Goal: Task Accomplishment & Management: Manage account settings

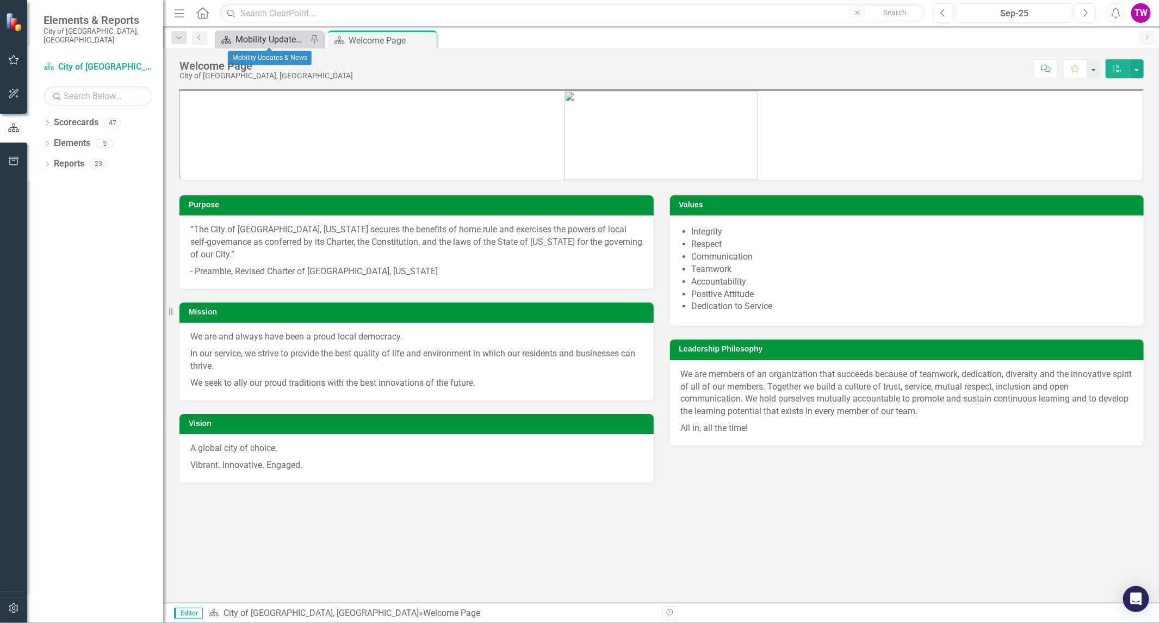
click at [277, 36] on div "Mobility Updates & News" at bounding box center [272, 40] width 72 height 14
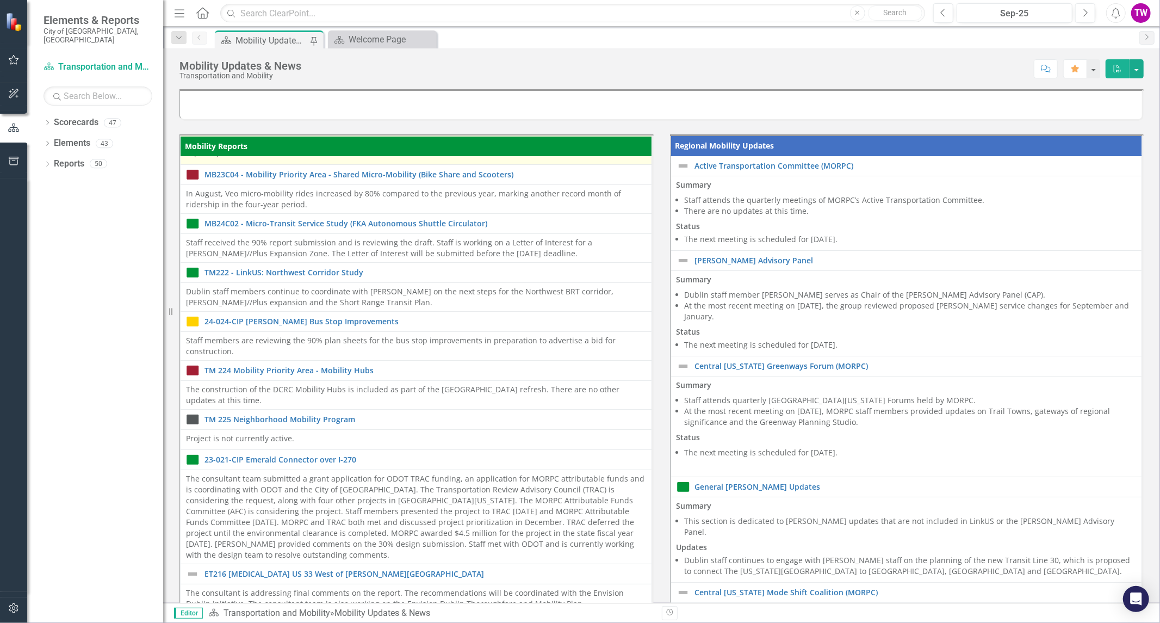
scroll to position [173, 0]
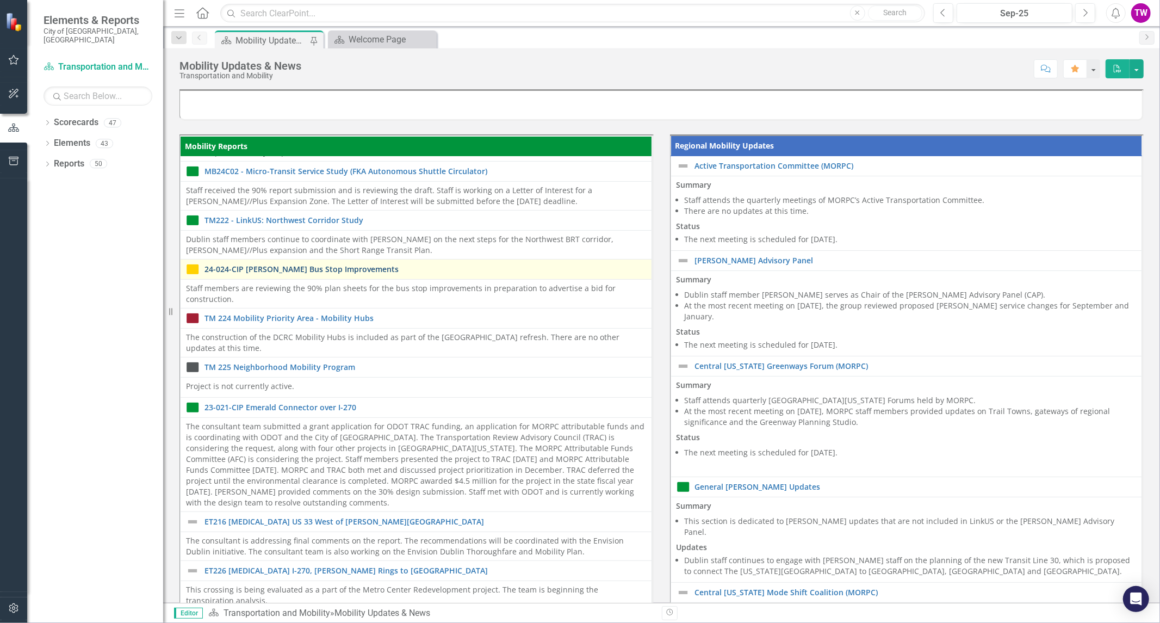
click at [325, 268] on link "24-024-CIP [PERSON_NAME] Bus Stop Improvements" at bounding box center [426, 269] width 442 height 8
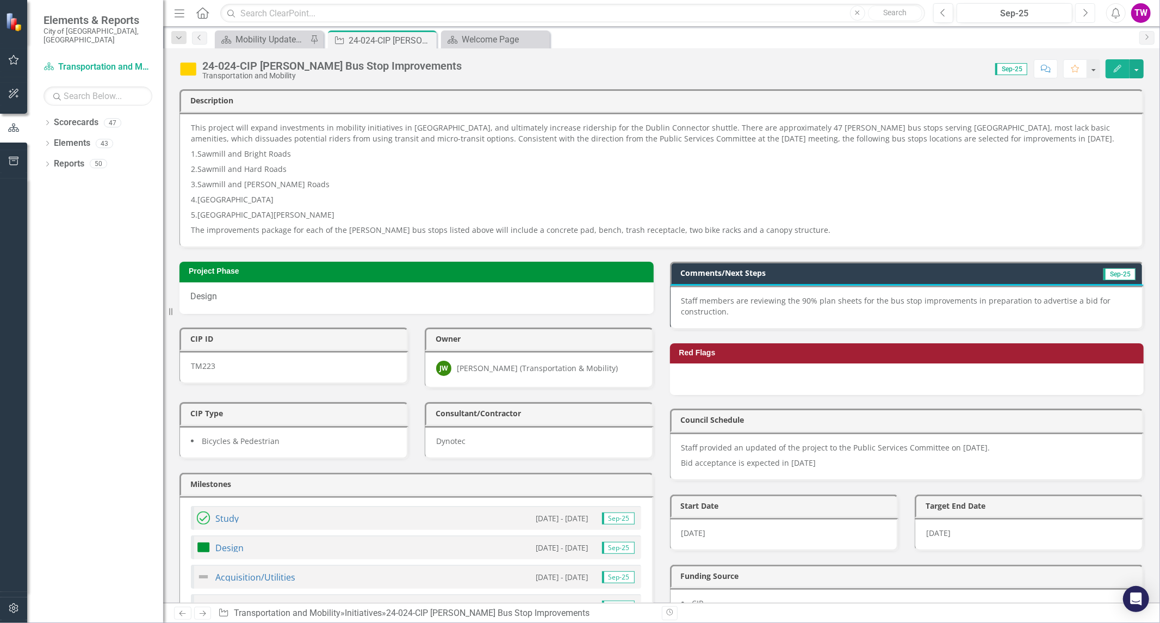
click at [1089, 13] on button "Next" at bounding box center [1085, 13] width 20 height 20
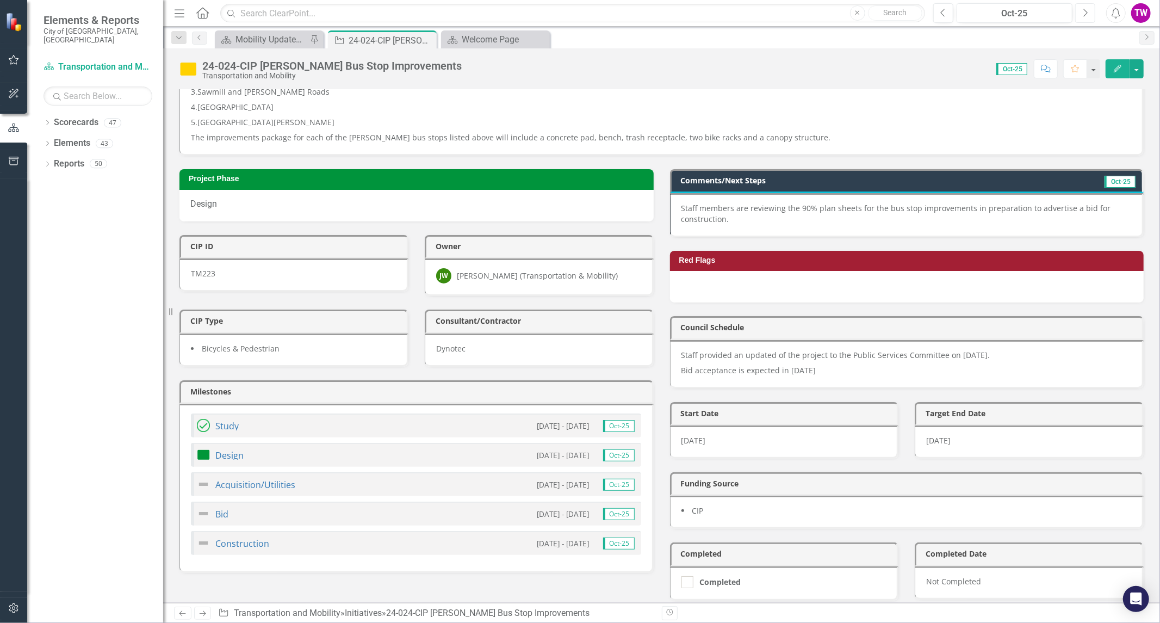
scroll to position [121, 0]
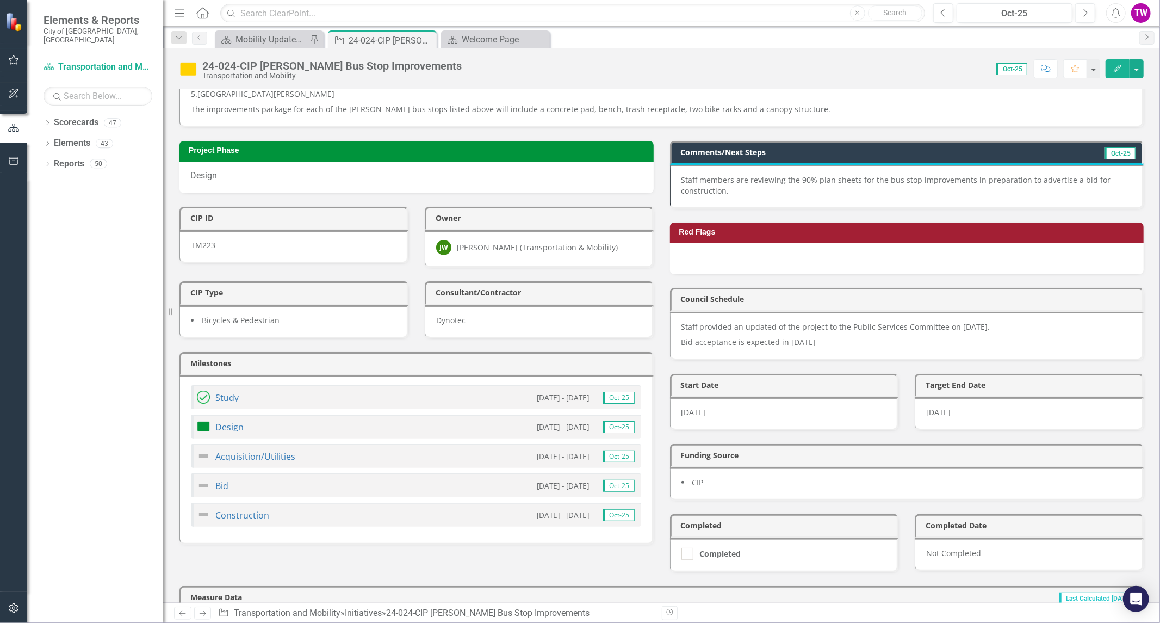
click at [722, 187] on p "Staff members are reviewing the 90% plan sheets for the bus stop improvements i…" at bounding box center [907, 186] width 450 height 22
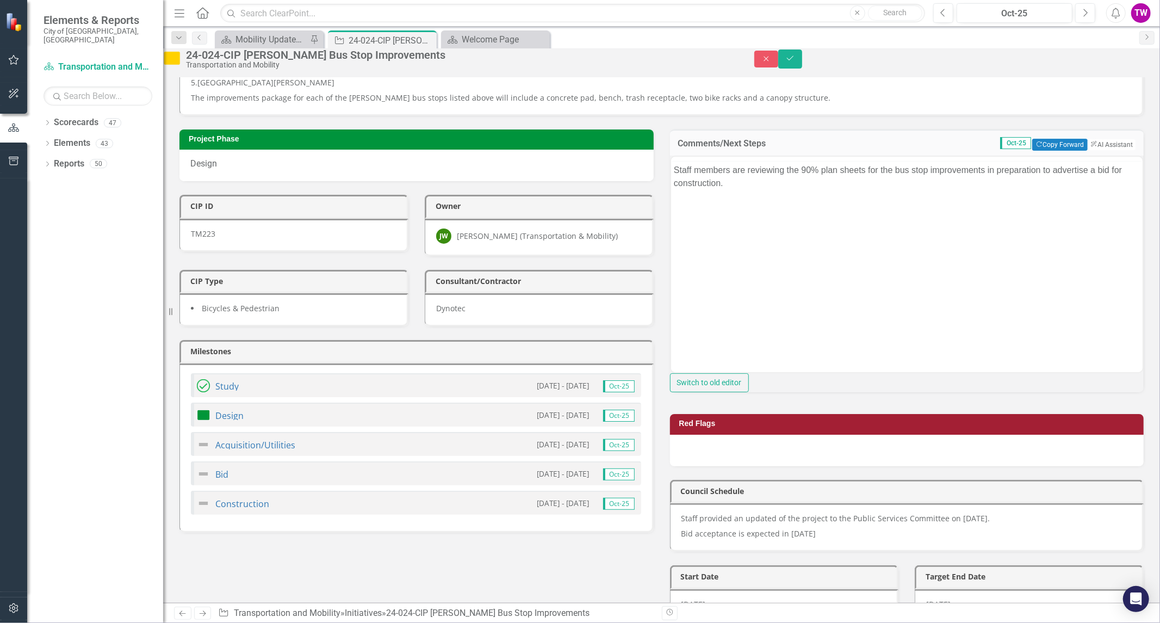
scroll to position [0, 0]
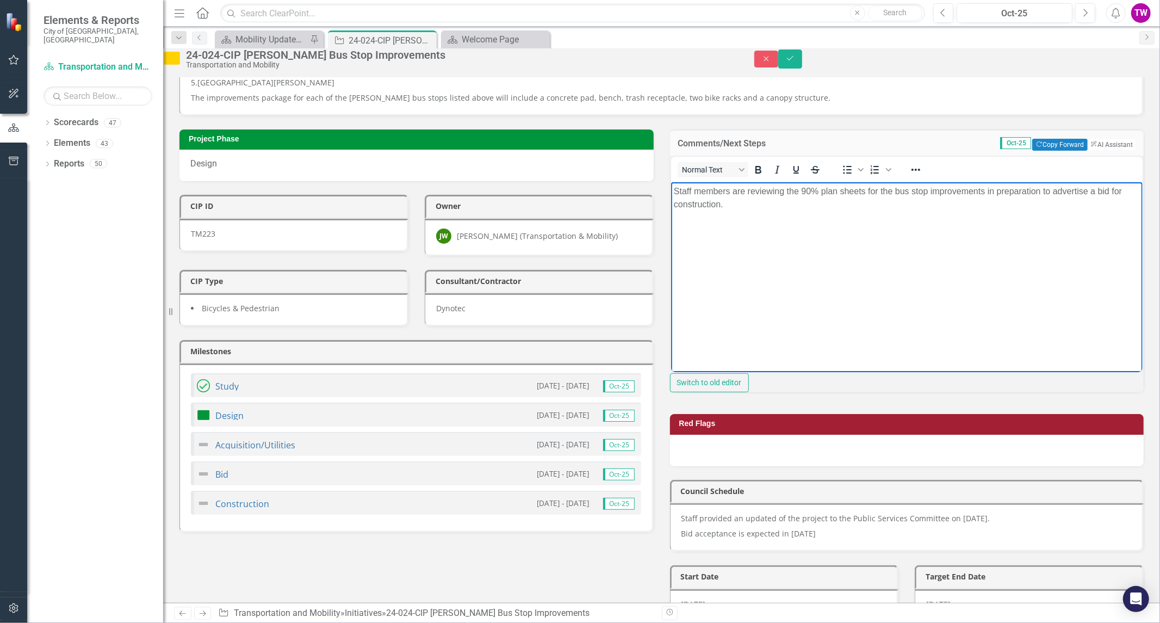
click at [1052, 190] on p "Staff members are reviewing the 90% plan sheets for the bus stop improvements i…" at bounding box center [906, 198] width 467 height 26
click at [1097, 189] on p "Staff members are reviewing the 90% plan sheets for the bus stop improvements i…" at bounding box center [906, 198] width 467 height 26
drag, startPoint x: 1052, startPoint y: 190, endPoint x: 673, endPoint y: 187, distance: 378.6
click at [671, 186] on html "Staff members are reviewing the 90% plan sheets for the bus stop improvements i…" at bounding box center [907, 263] width 472 height 163
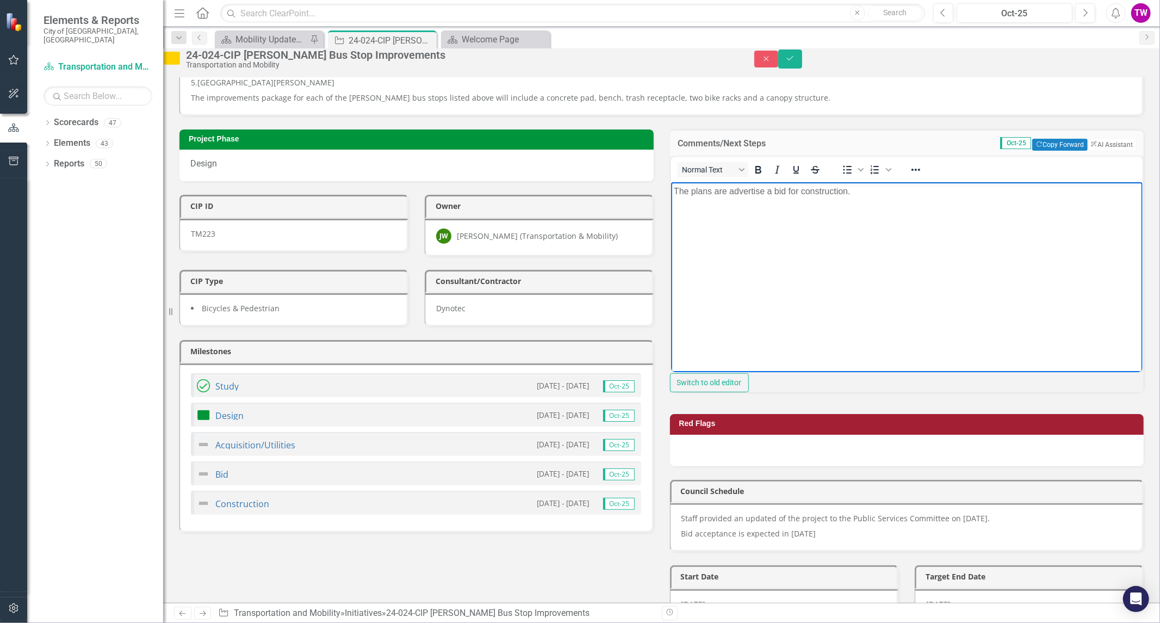
drag, startPoint x: 764, startPoint y: 191, endPoint x: 775, endPoint y: 192, distance: 11.5
click at [764, 191] on p "The plans are advertise a bid for construction." at bounding box center [906, 191] width 467 height 13
drag, startPoint x: 816, startPoint y: 191, endPoint x: 792, endPoint y: 191, distance: 23.9
click at [792, 191] on p "The plans are advertised for a bid for construction." at bounding box center [906, 191] width 467 height 13
drag, startPoint x: 869, startPoint y: 194, endPoint x: 807, endPoint y: 190, distance: 62.1
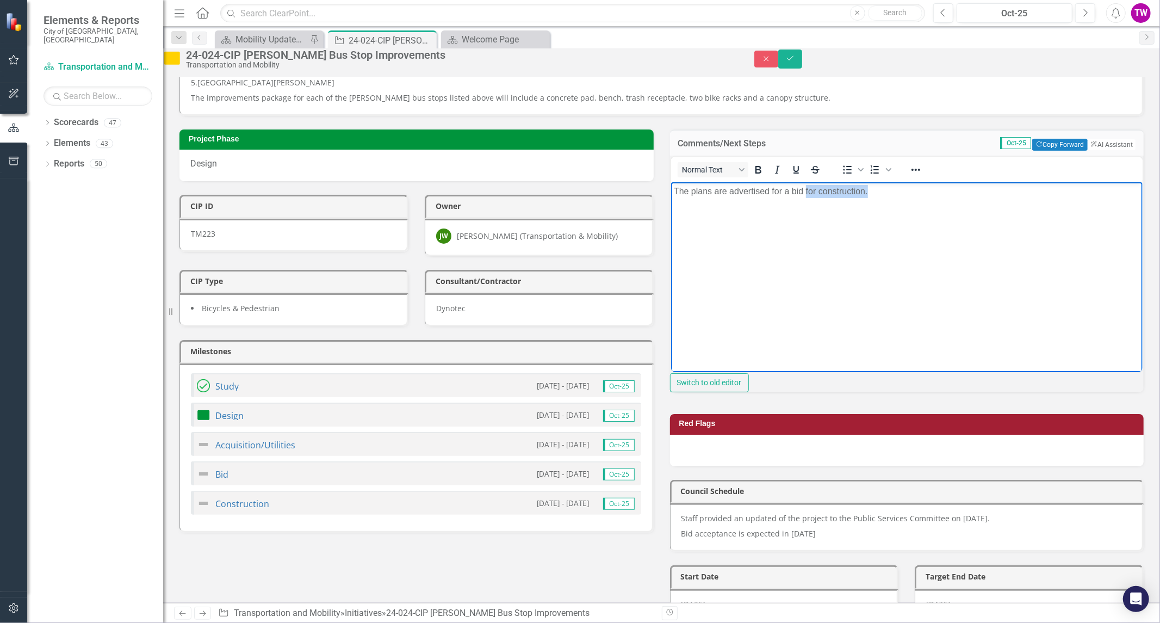
click at [807, 190] on p "The plans are advertised for a bid for construction." at bounding box center [906, 191] width 467 height 13
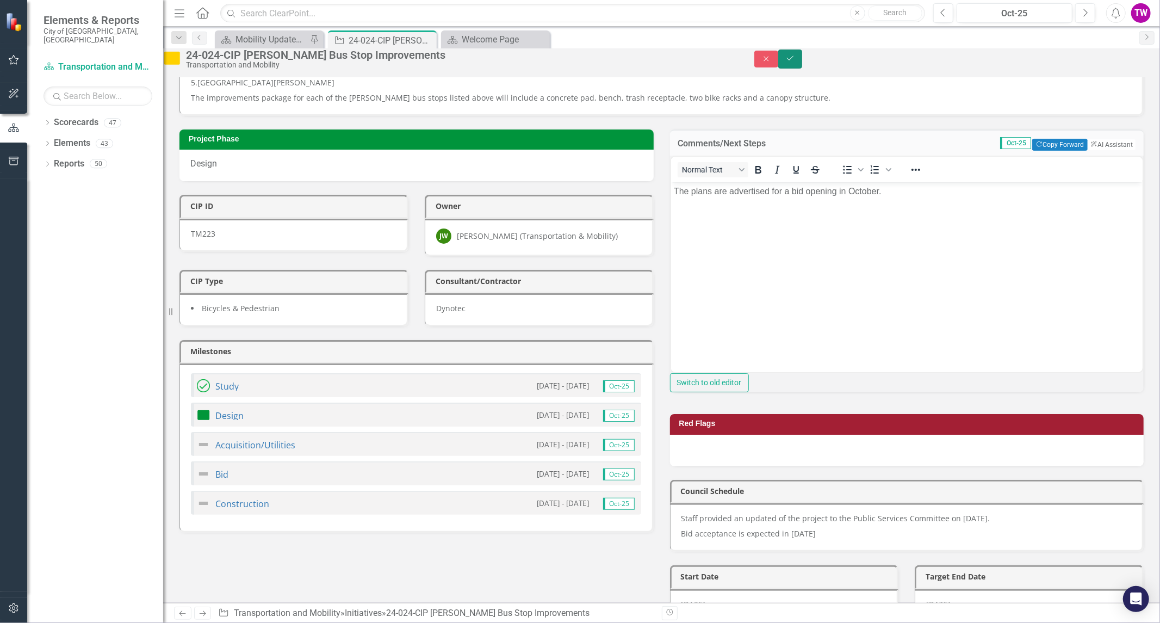
click at [802, 61] on button "Save" at bounding box center [790, 59] width 24 height 19
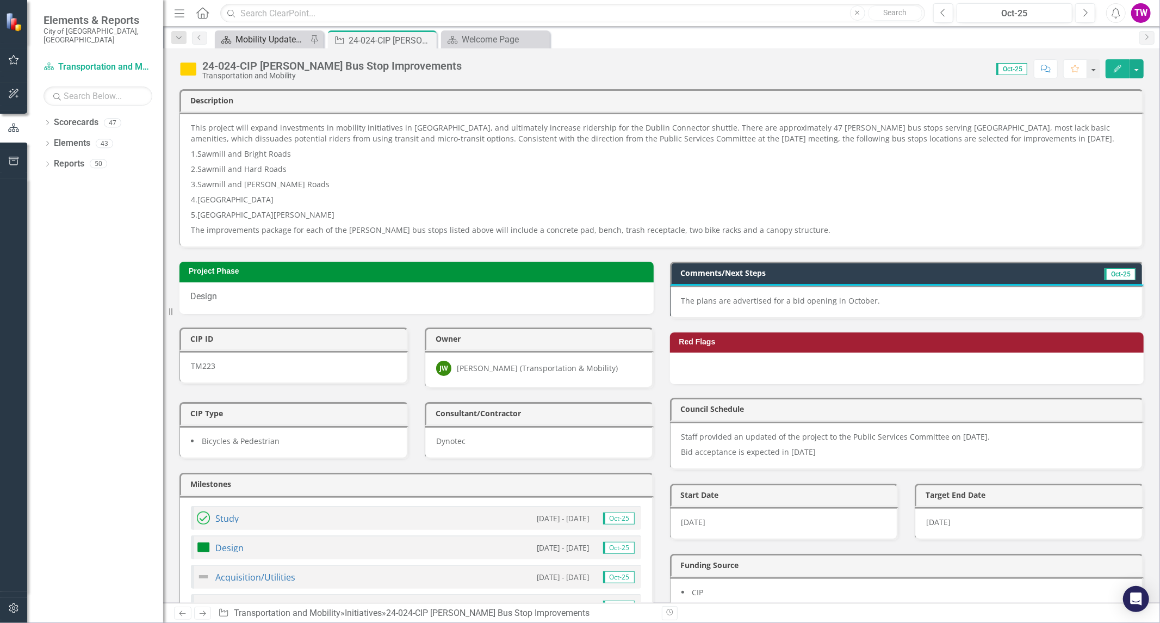
click at [278, 39] on div "Mobility Updates & News" at bounding box center [272, 40] width 72 height 14
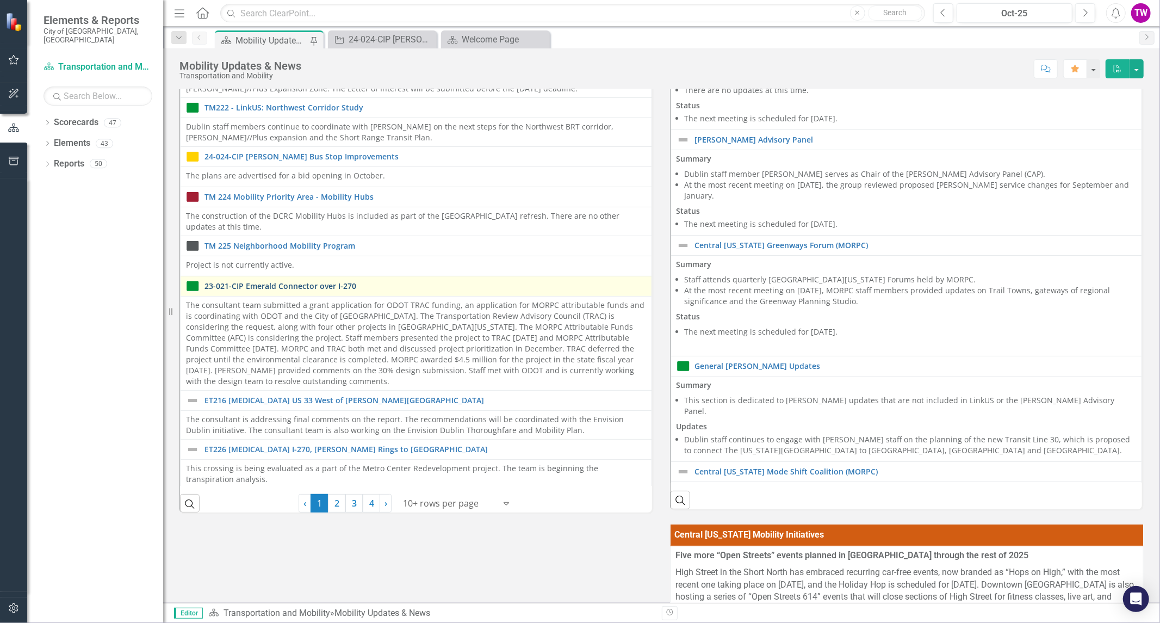
scroll to position [181, 0]
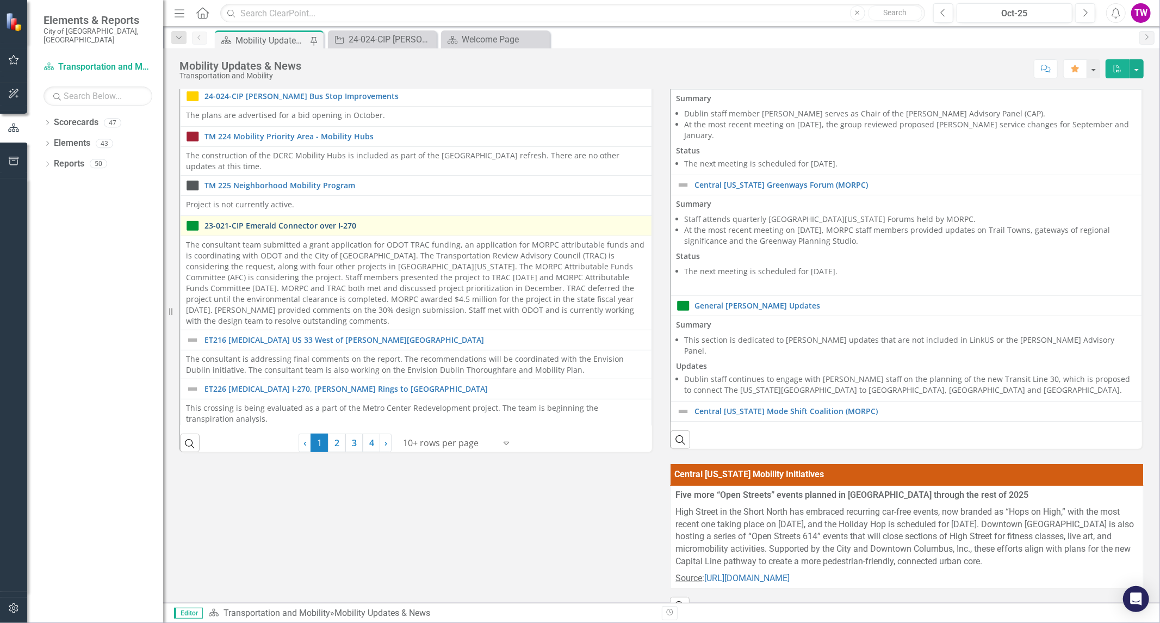
click at [314, 227] on link "23-021-CIP Emerald Connector over I-270" at bounding box center [426, 225] width 442 height 8
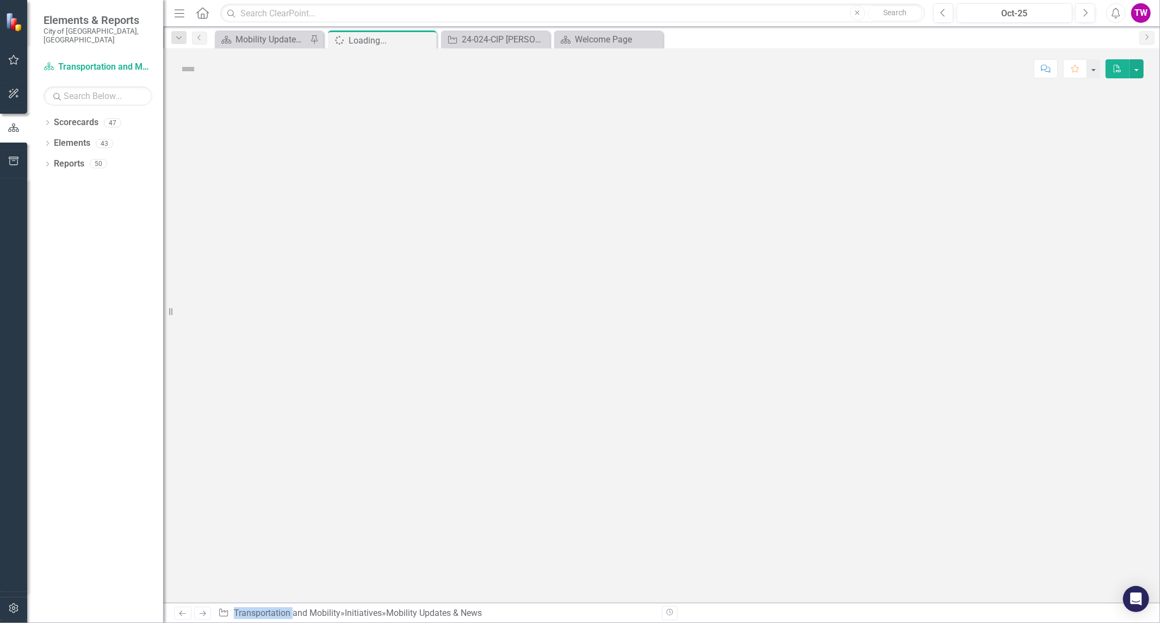
click at [314, 227] on div at bounding box center [661, 346] width 997 height 514
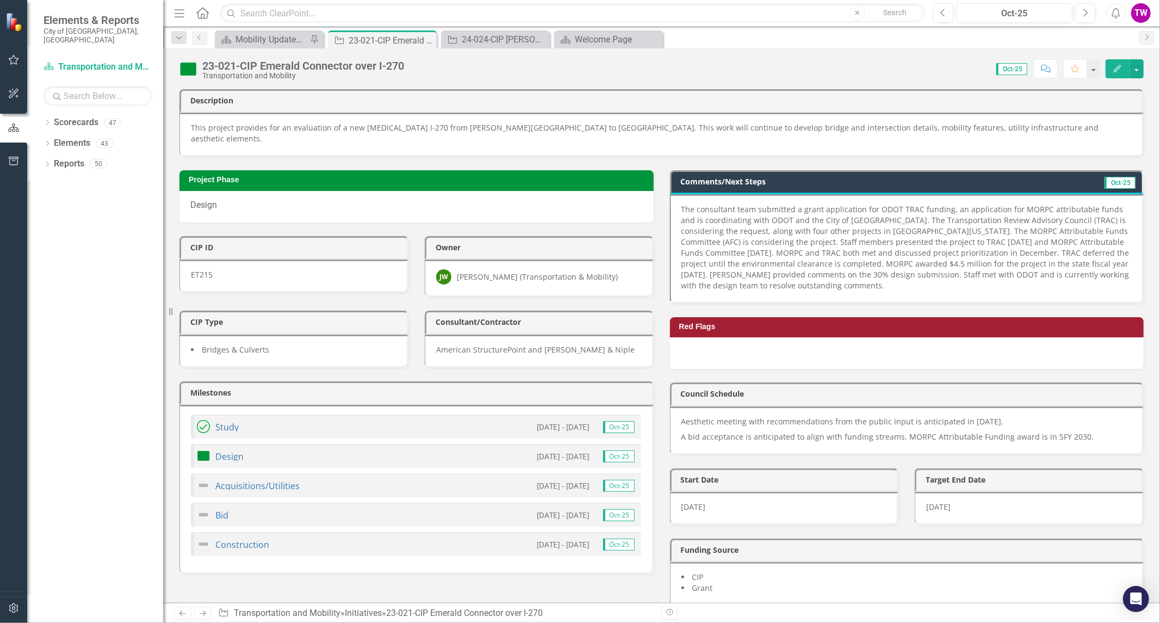
click at [204, 449] on img at bounding box center [203, 455] width 13 height 13
click at [227, 450] on link "Design" at bounding box center [229, 456] width 28 height 12
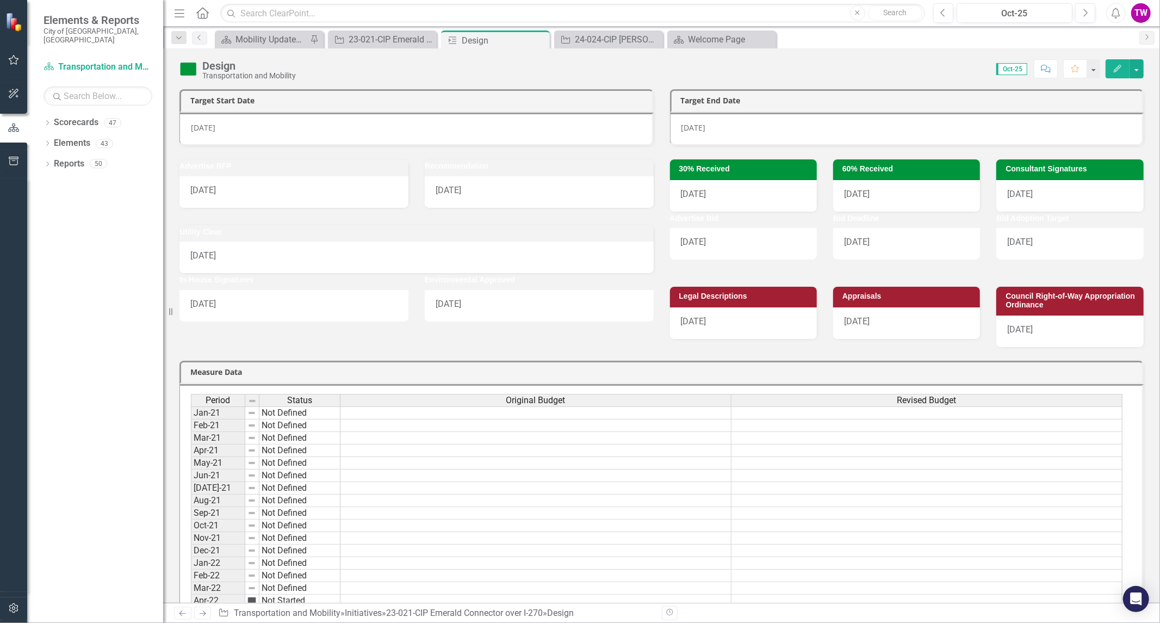
click at [183, 66] on img at bounding box center [188, 68] width 17 height 17
click at [227, 65] on div "Design" at bounding box center [249, 66] width 94 height 12
click at [264, 72] on div "Transportation and Mobility" at bounding box center [249, 76] width 94 height 8
click at [189, 70] on img at bounding box center [188, 68] width 17 height 17
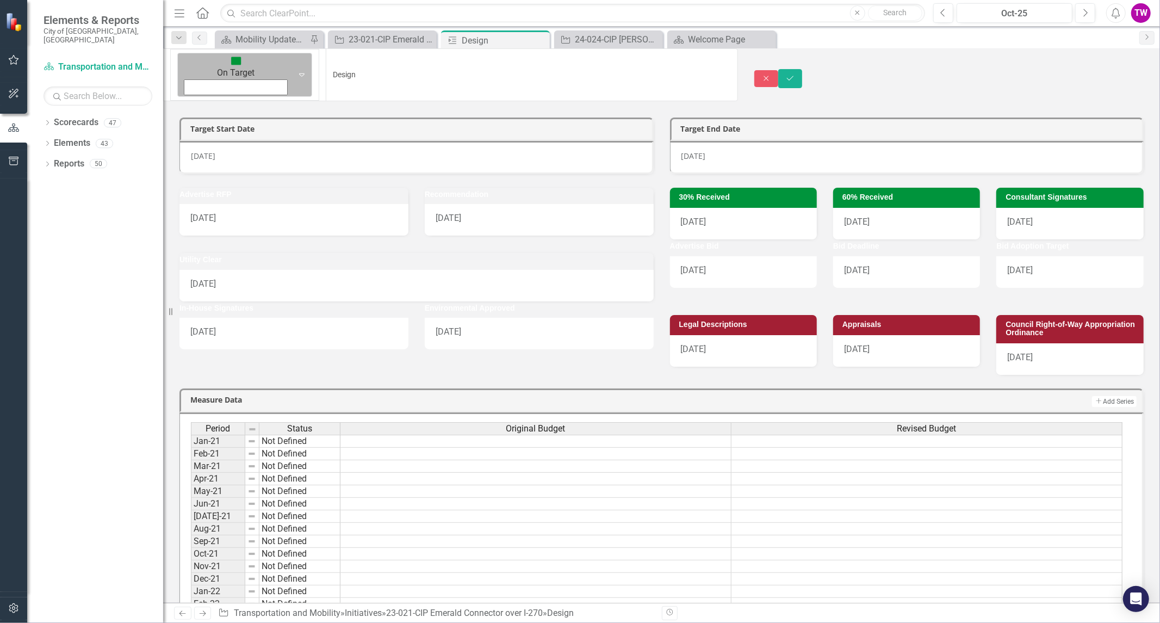
click at [296, 70] on icon "Expand" at bounding box center [301, 74] width 11 height 9
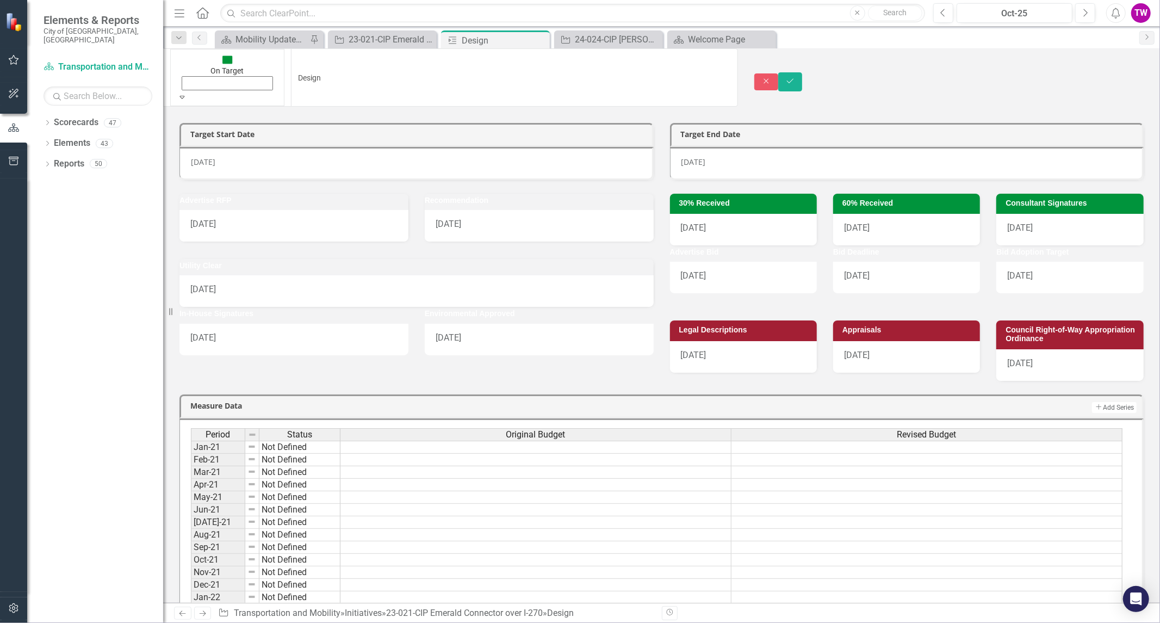
click at [795, 77] on icon "Save" at bounding box center [791, 81] width 10 height 8
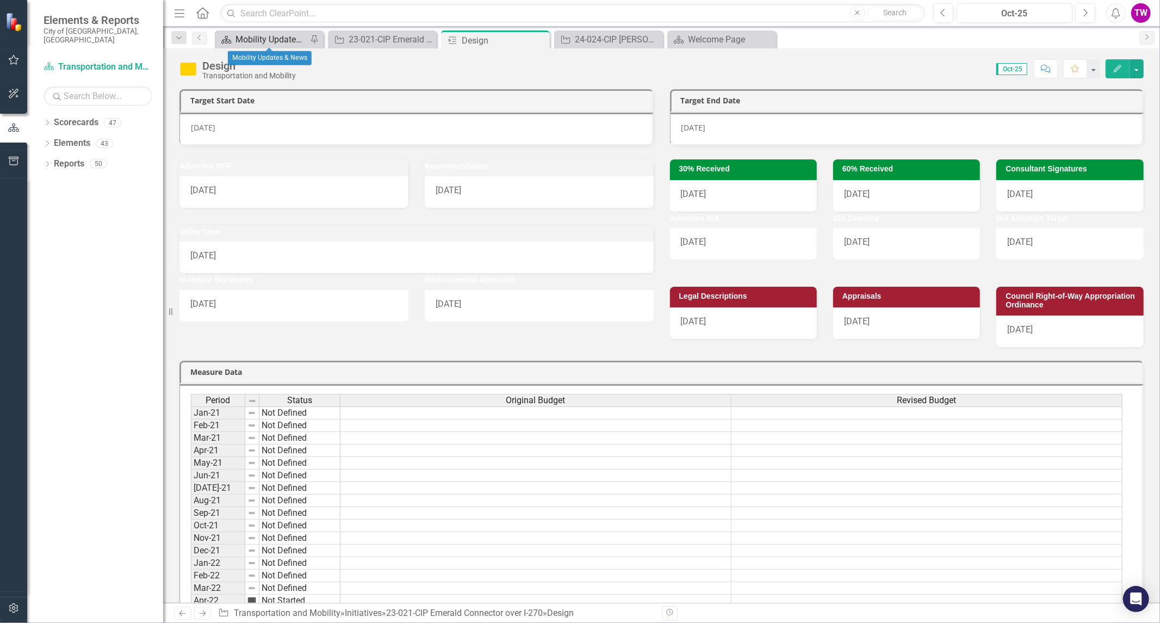
click at [270, 41] on div "Mobility Updates & News" at bounding box center [272, 40] width 72 height 14
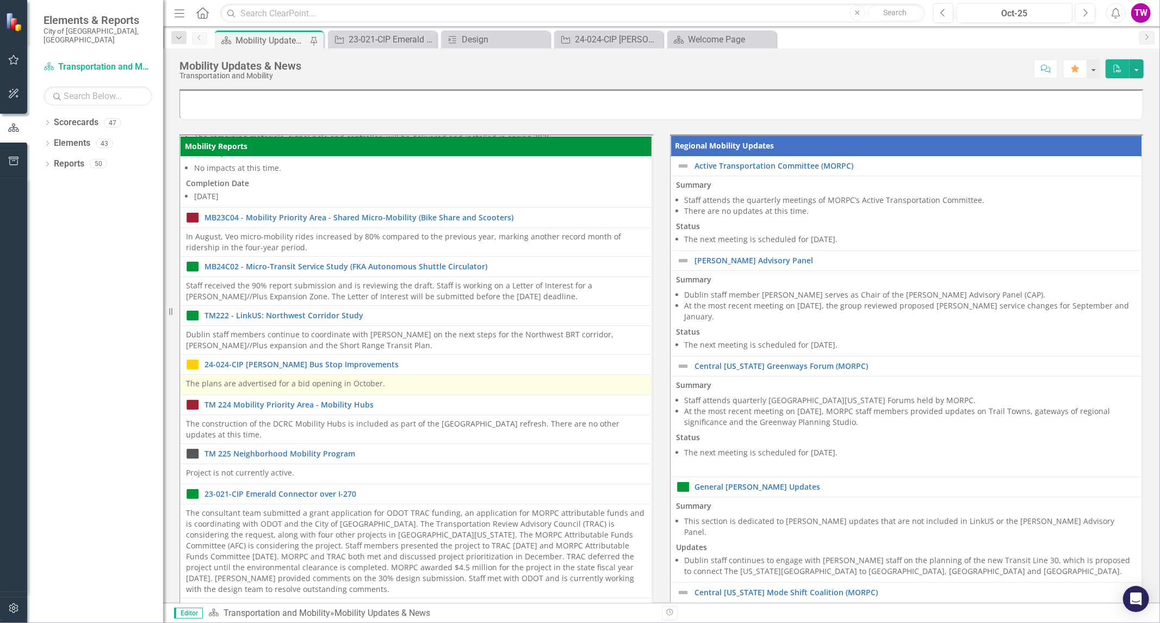
scroll to position [80, 0]
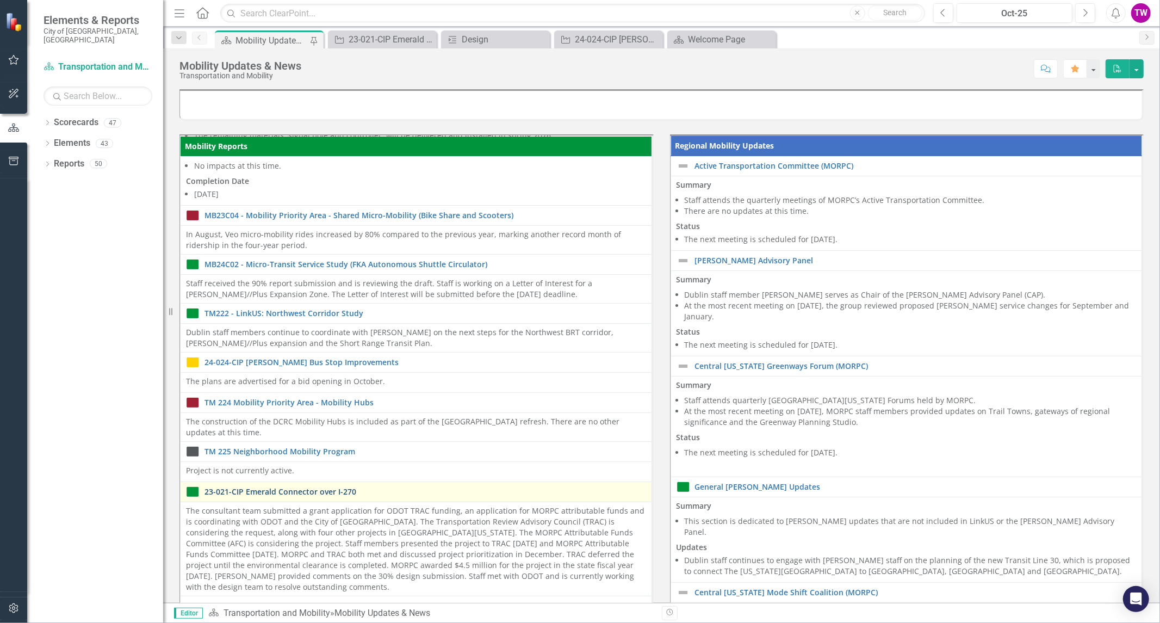
click at [308, 487] on link "23-021-CIP Emerald Connector over I-270" at bounding box center [426, 491] width 442 height 8
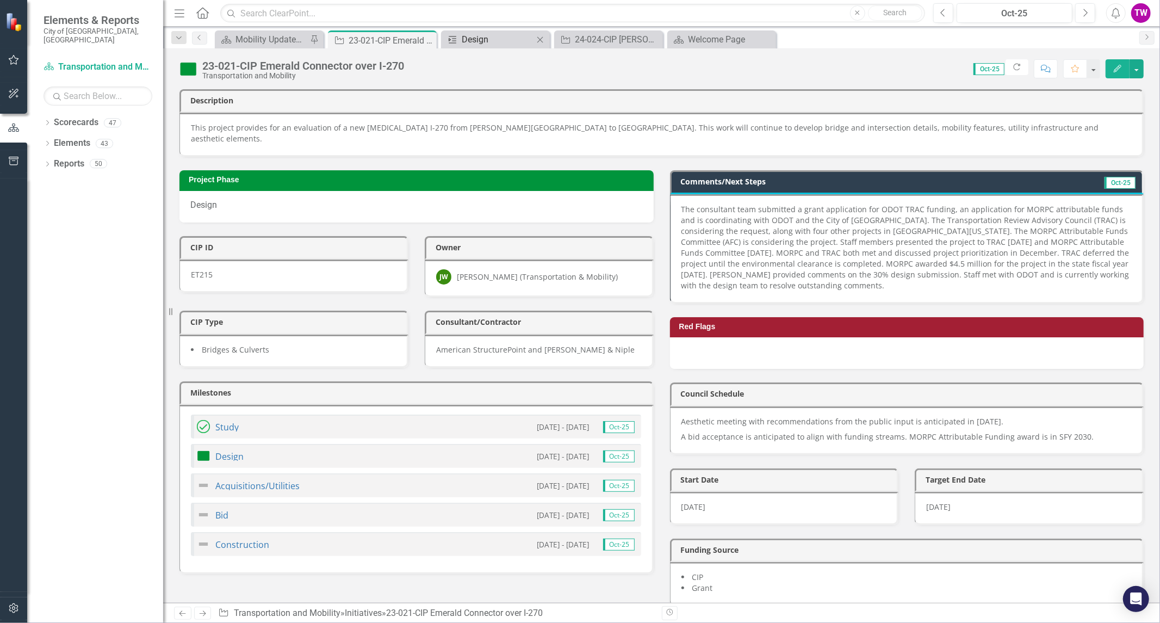
click at [472, 44] on div "Design" at bounding box center [498, 40] width 72 height 14
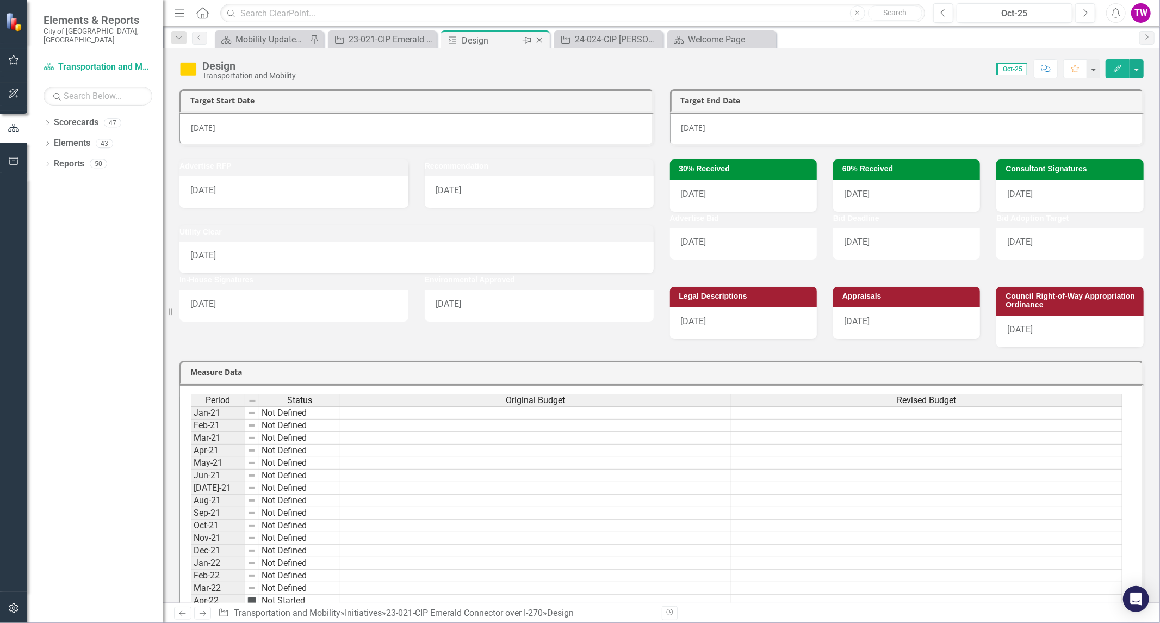
click at [540, 40] on icon "Close" at bounding box center [539, 40] width 11 height 9
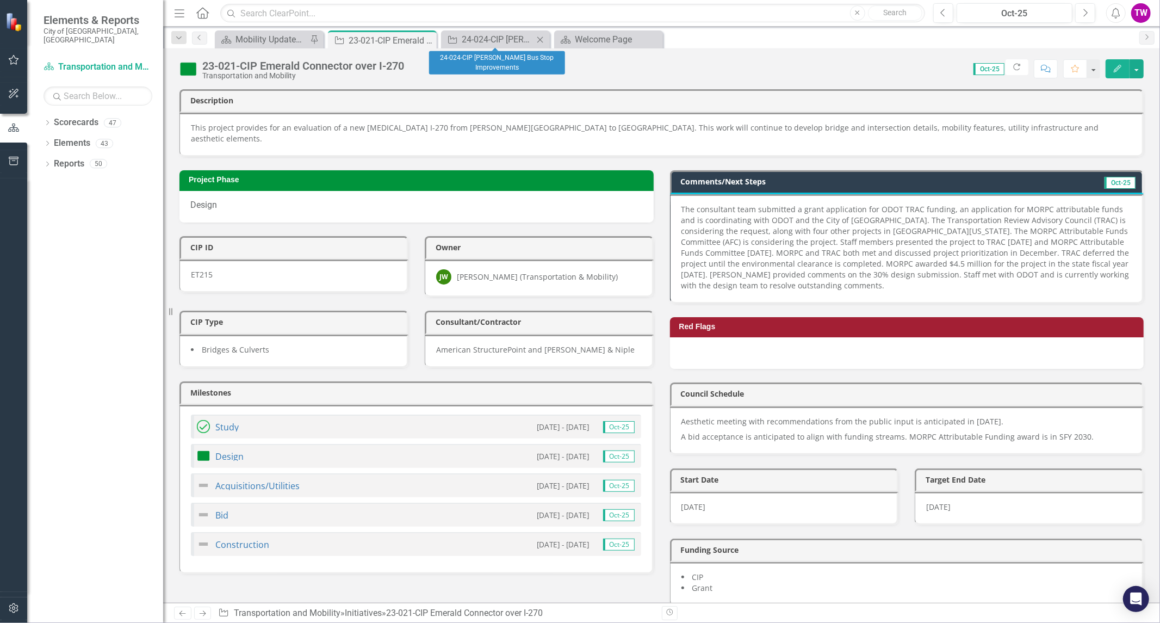
click at [540, 40] on icon at bounding box center [540, 39] width 6 height 6
click at [190, 67] on img at bounding box center [188, 68] width 17 height 17
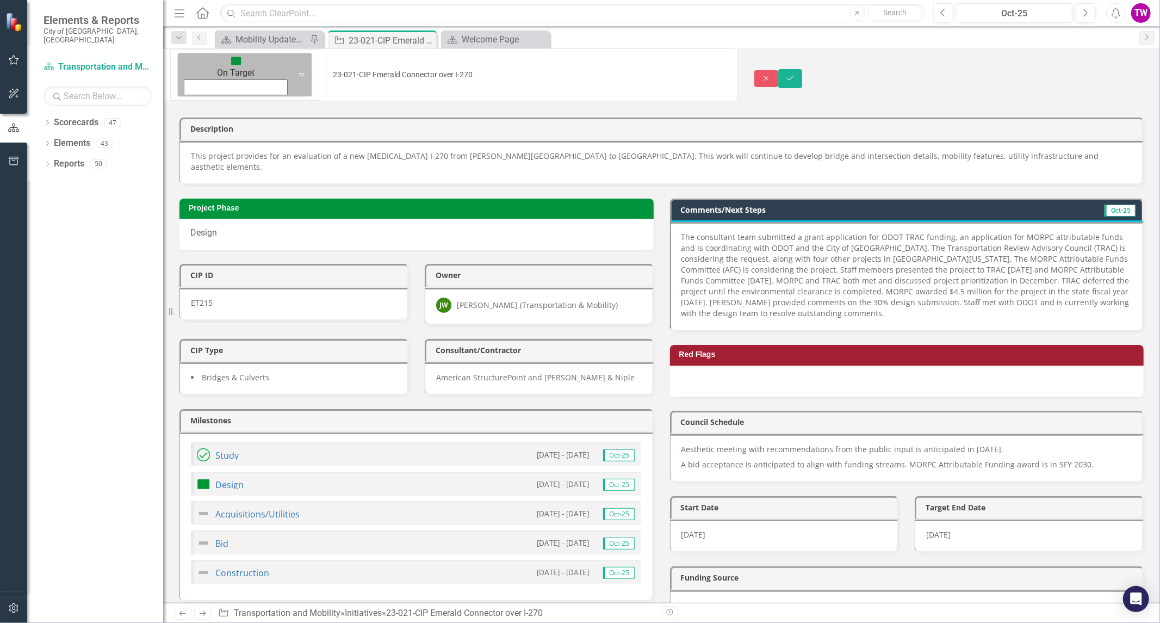
click at [296, 70] on icon "Expand" at bounding box center [301, 74] width 11 height 9
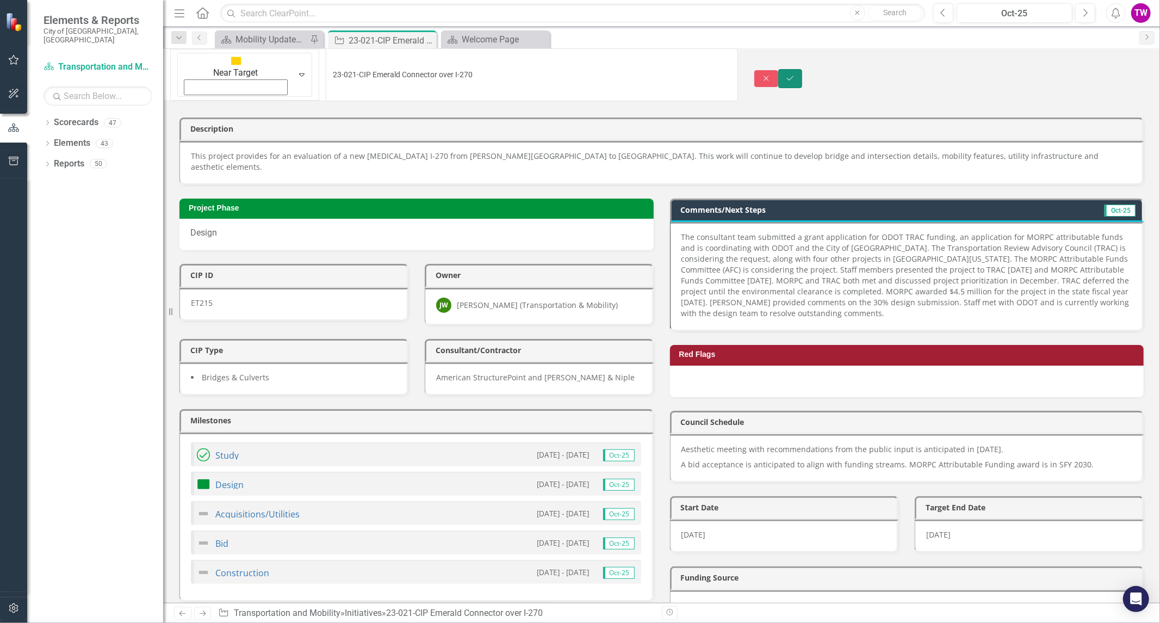
click at [795, 75] on icon "Save" at bounding box center [791, 79] width 10 height 8
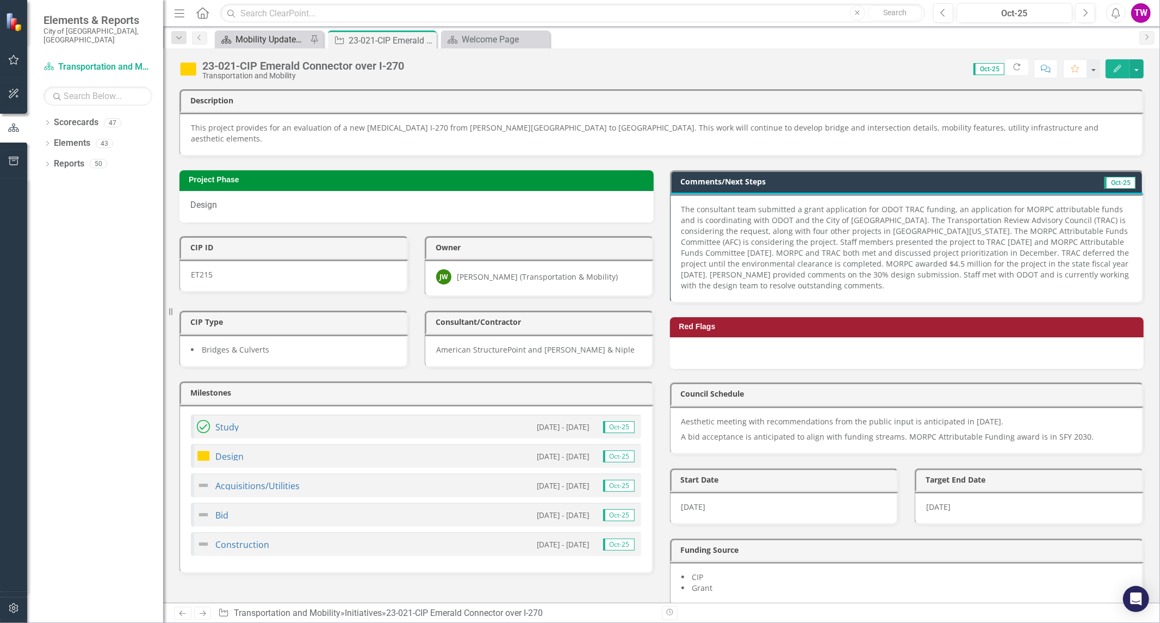
click at [273, 40] on div "Mobility Updates & News" at bounding box center [272, 40] width 72 height 14
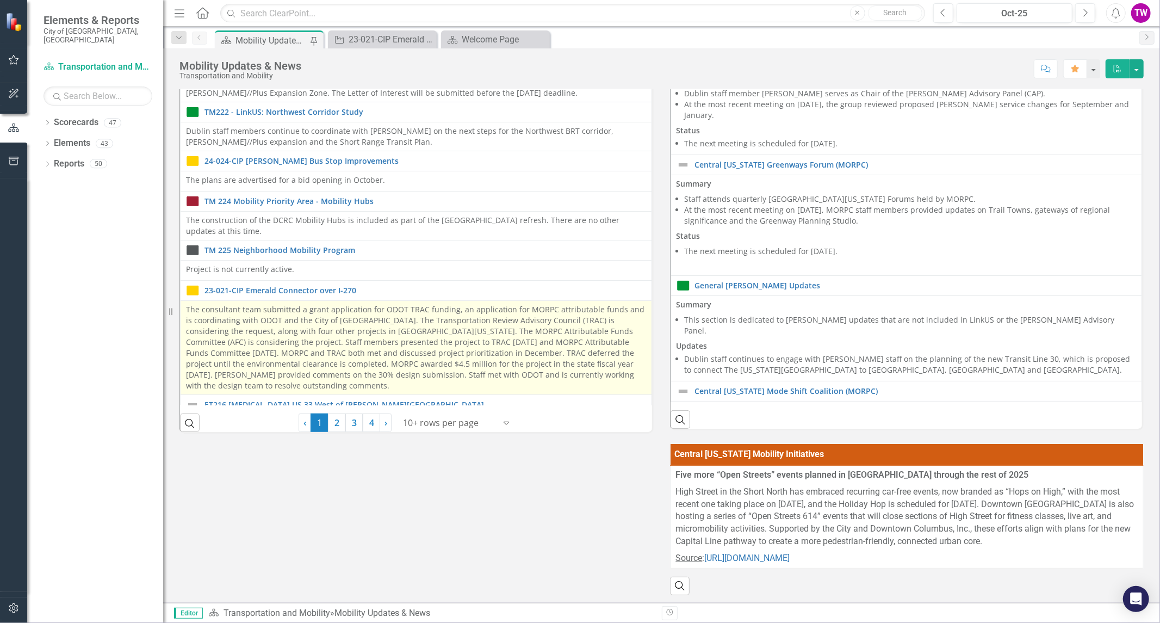
scroll to position [242, 0]
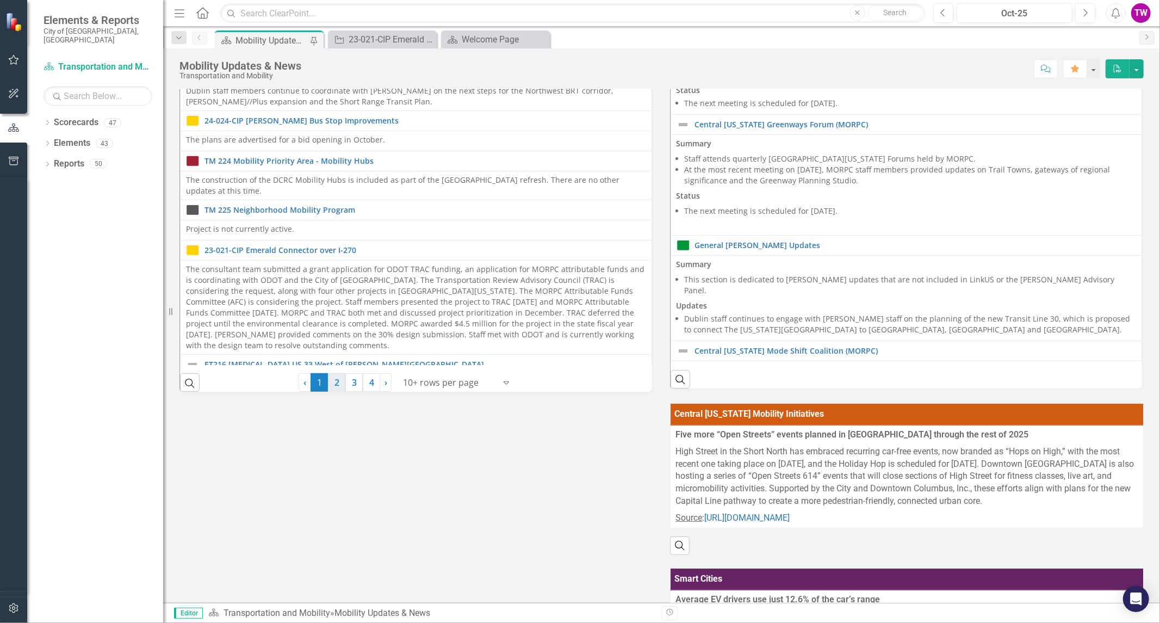
click at [338, 387] on link "2" at bounding box center [336, 382] width 17 height 18
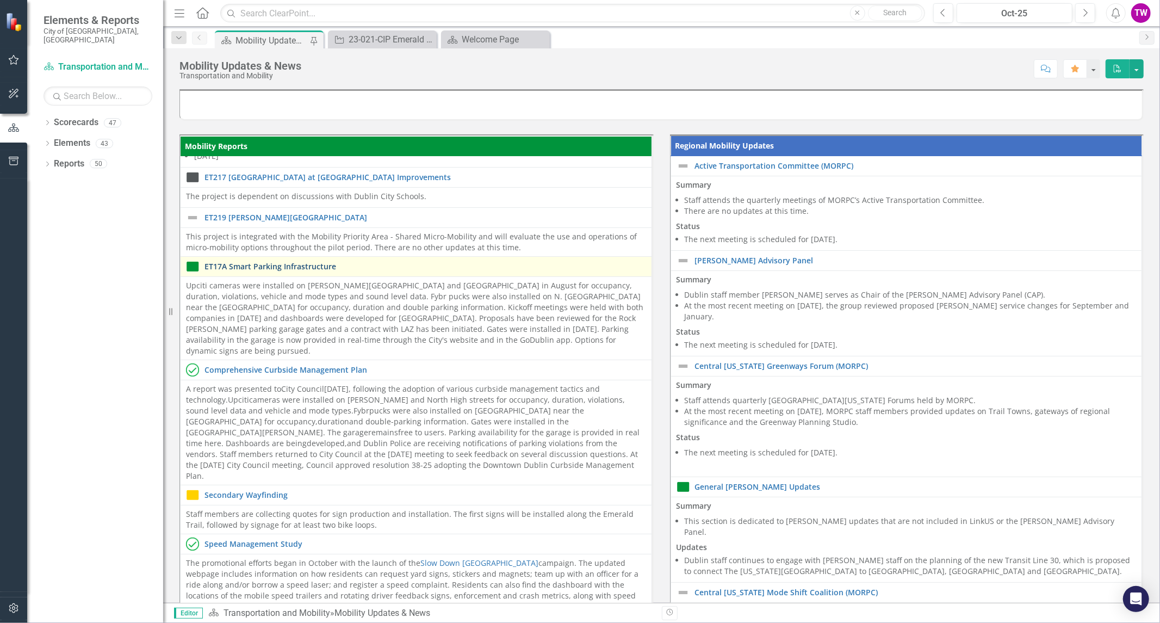
scroll to position [181, 0]
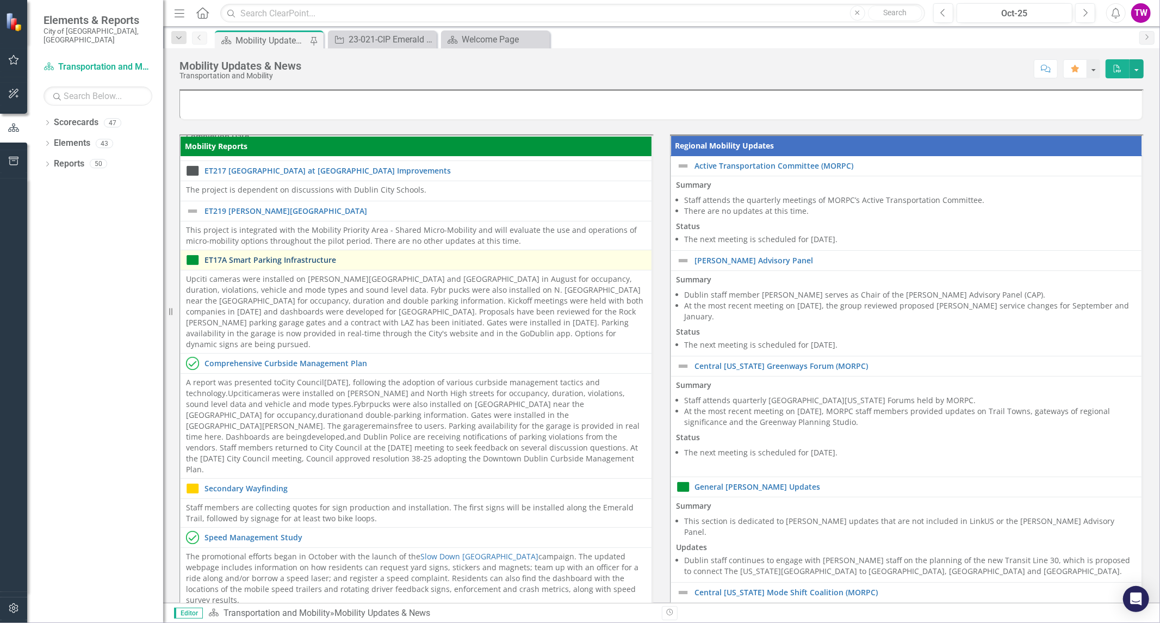
click at [320, 256] on link "ET17A Smart Parking Infrastructure" at bounding box center [426, 260] width 442 height 8
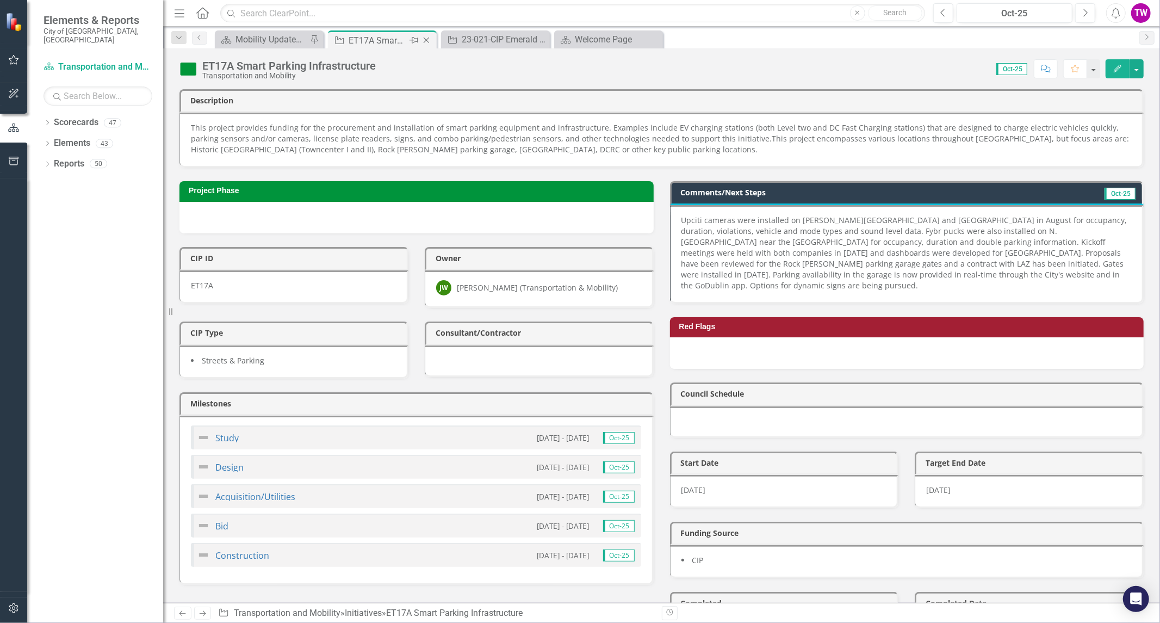
click at [427, 39] on icon at bounding box center [427, 41] width 6 height 6
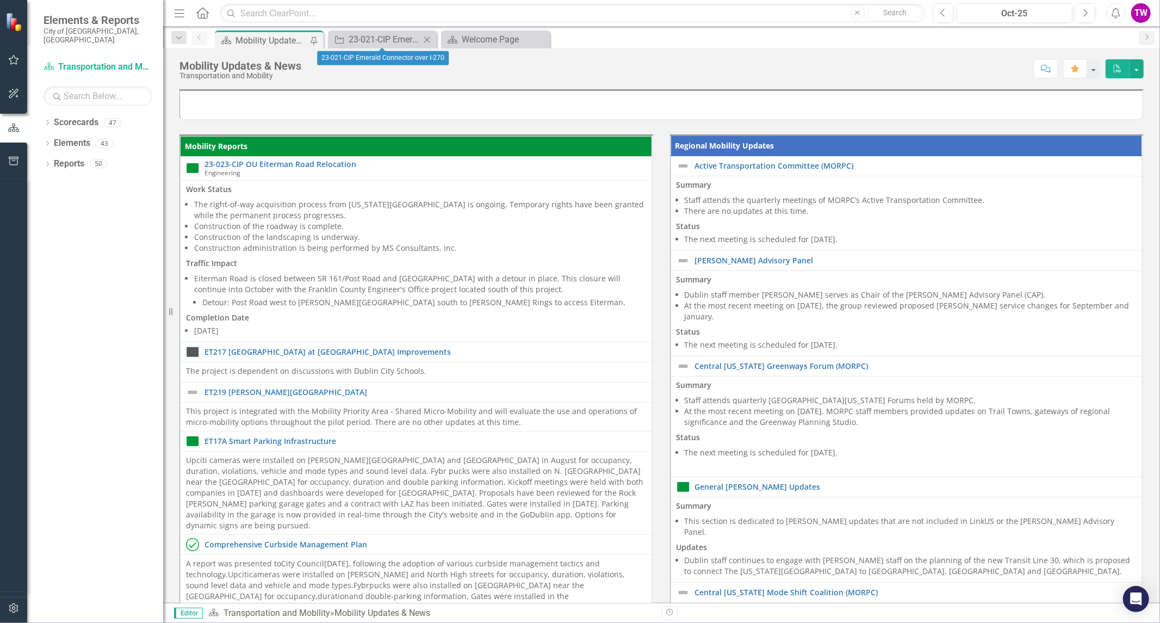
click at [427, 39] on icon at bounding box center [427, 39] width 6 height 6
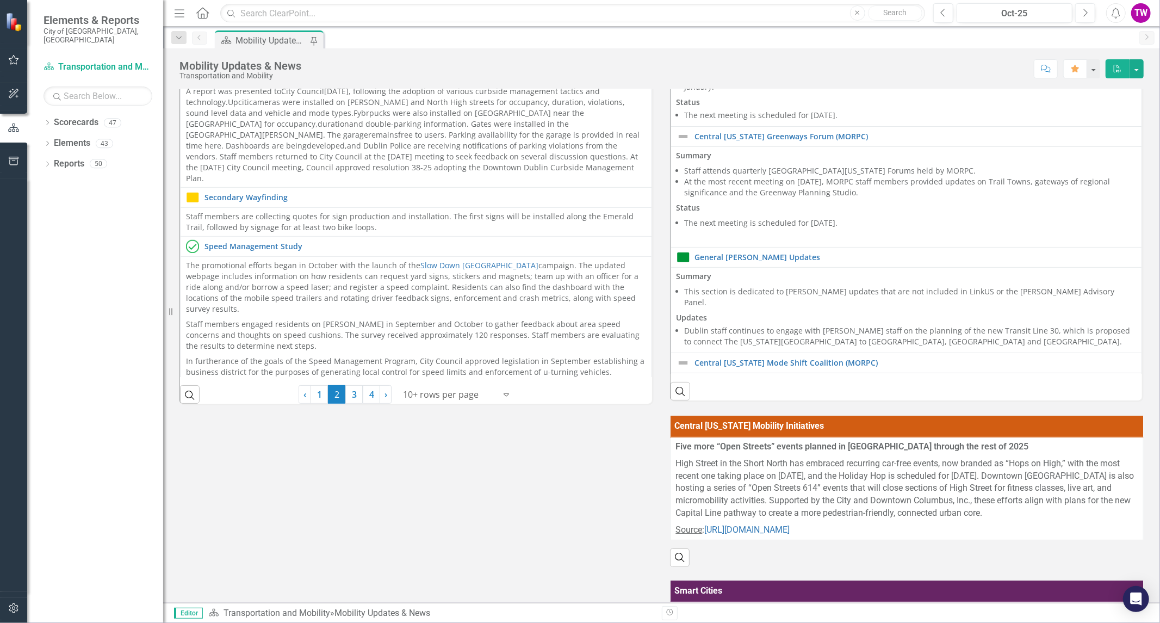
scroll to position [242, 0]
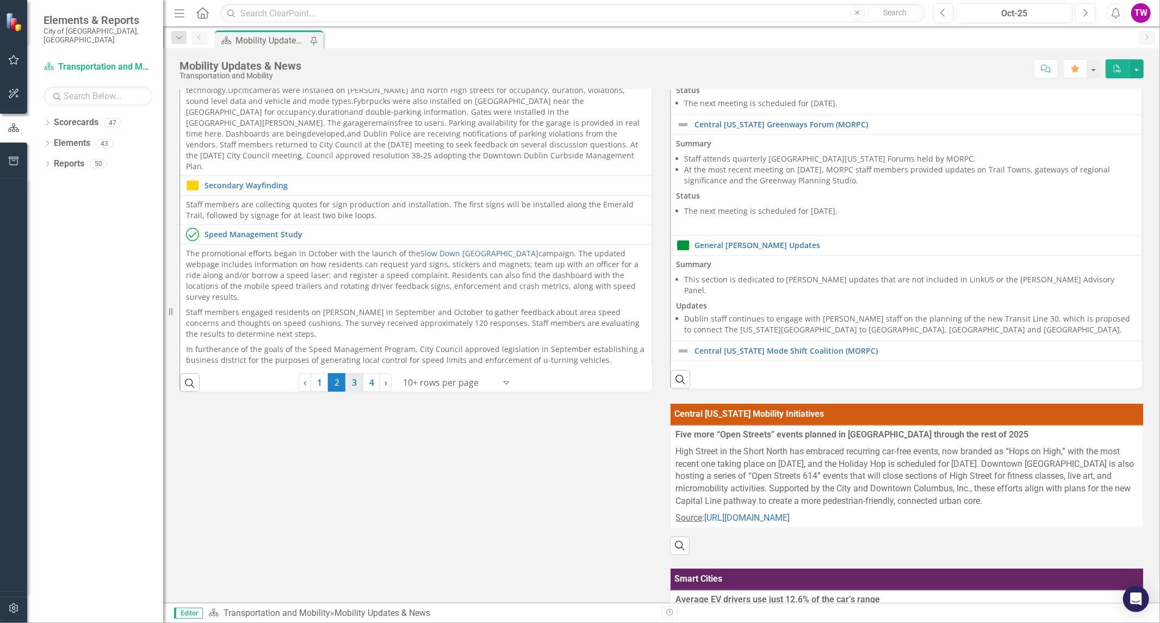
click at [351, 383] on link "3" at bounding box center [353, 382] width 17 height 18
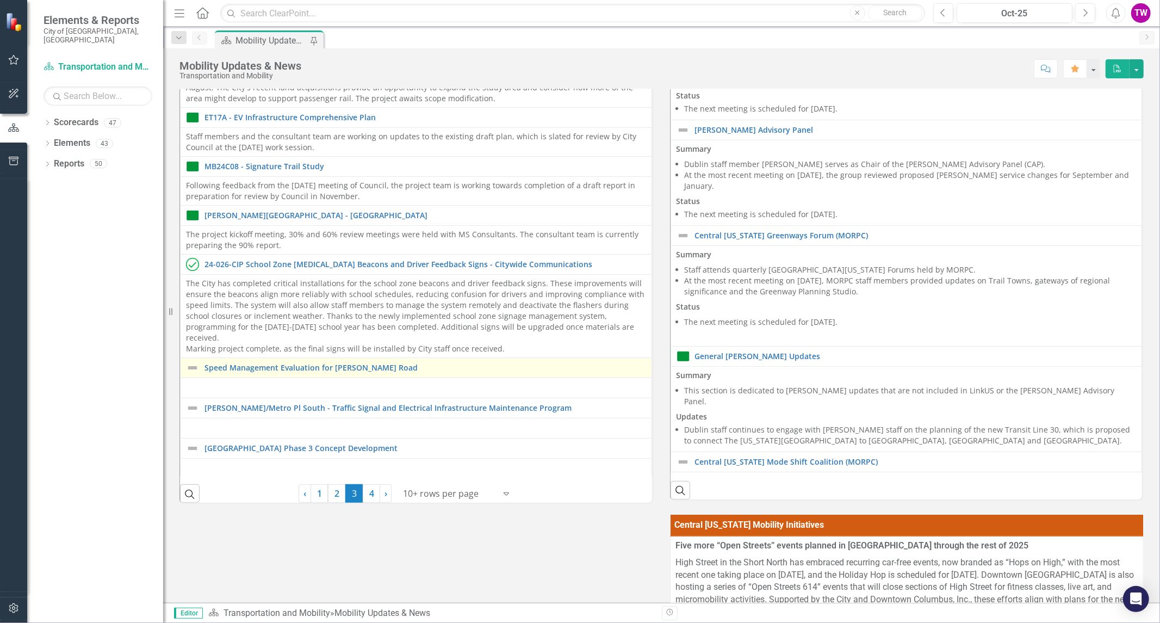
scroll to position [0, 0]
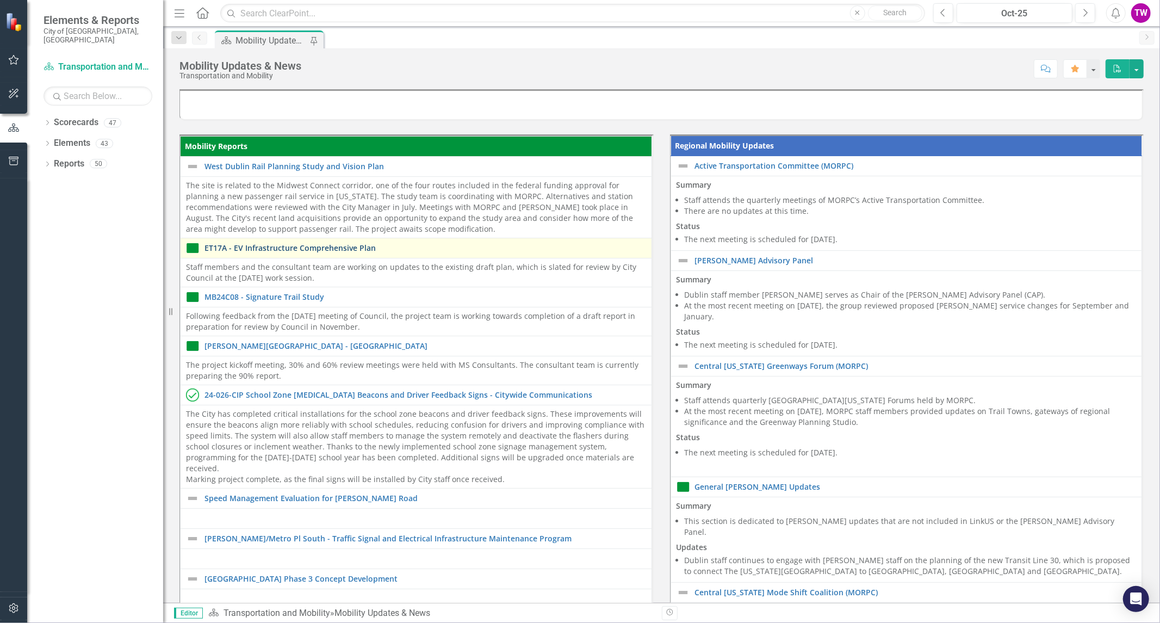
click at [351, 244] on link "ET17A - EV Infrastructure Comprehensive Plan" at bounding box center [426, 248] width 442 height 8
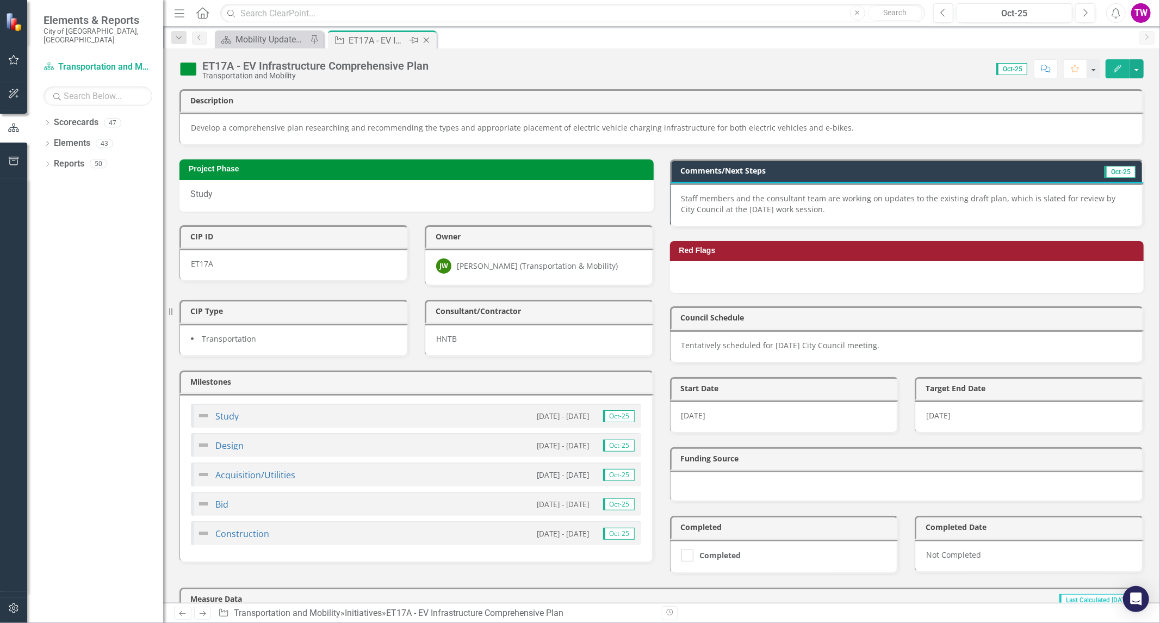
click at [426, 39] on icon "Close" at bounding box center [426, 40] width 11 height 9
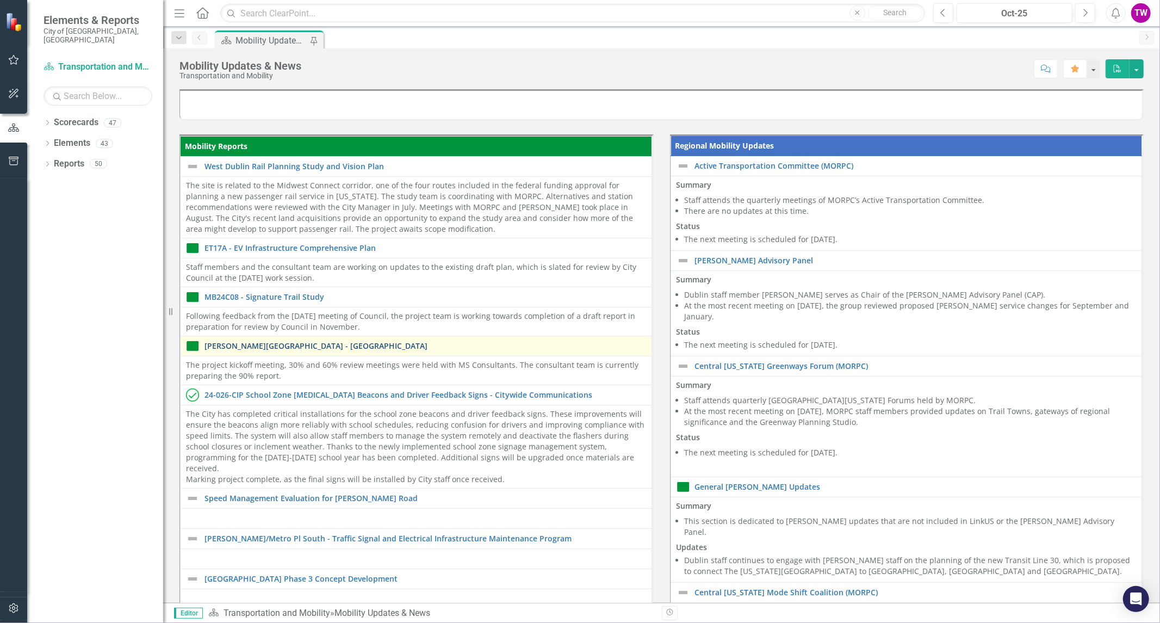
click at [350, 342] on link "[PERSON_NAME][GEOGRAPHIC_DATA] - [GEOGRAPHIC_DATA]" at bounding box center [426, 346] width 442 height 8
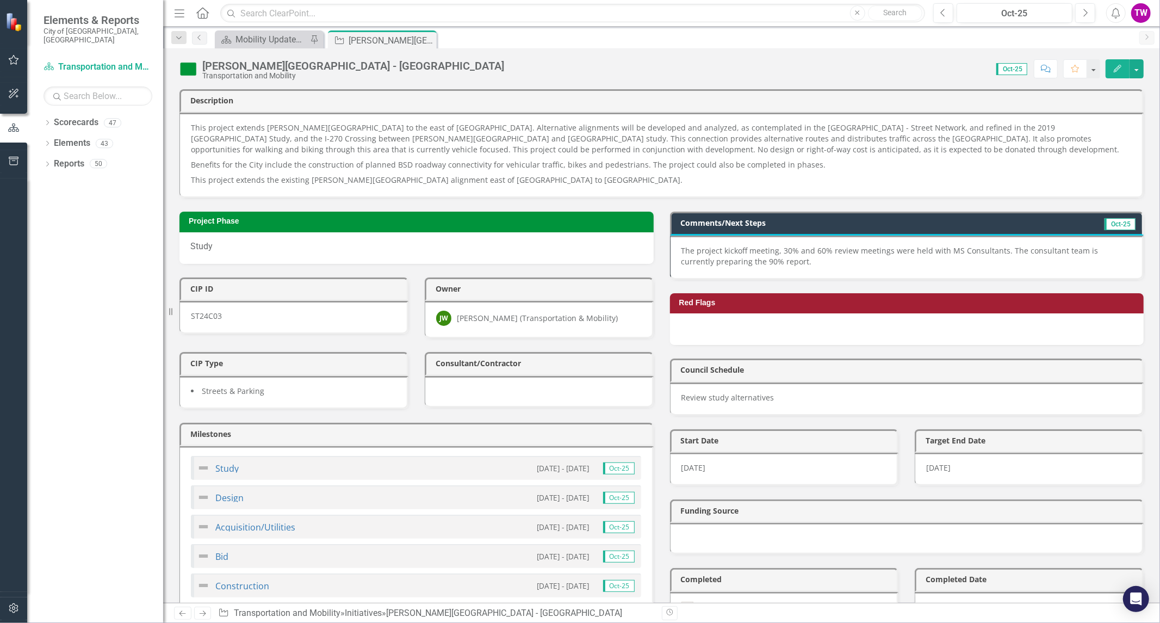
click at [1059, 261] on p "The project kickoff meeting, 30% and 60% review meetings were held with MS Cons…" at bounding box center [907, 256] width 450 height 22
click at [1010, 264] on p "The project kickoff meeting, 30% and 60% review meetings were held with MS Cons…" at bounding box center [907, 256] width 450 height 22
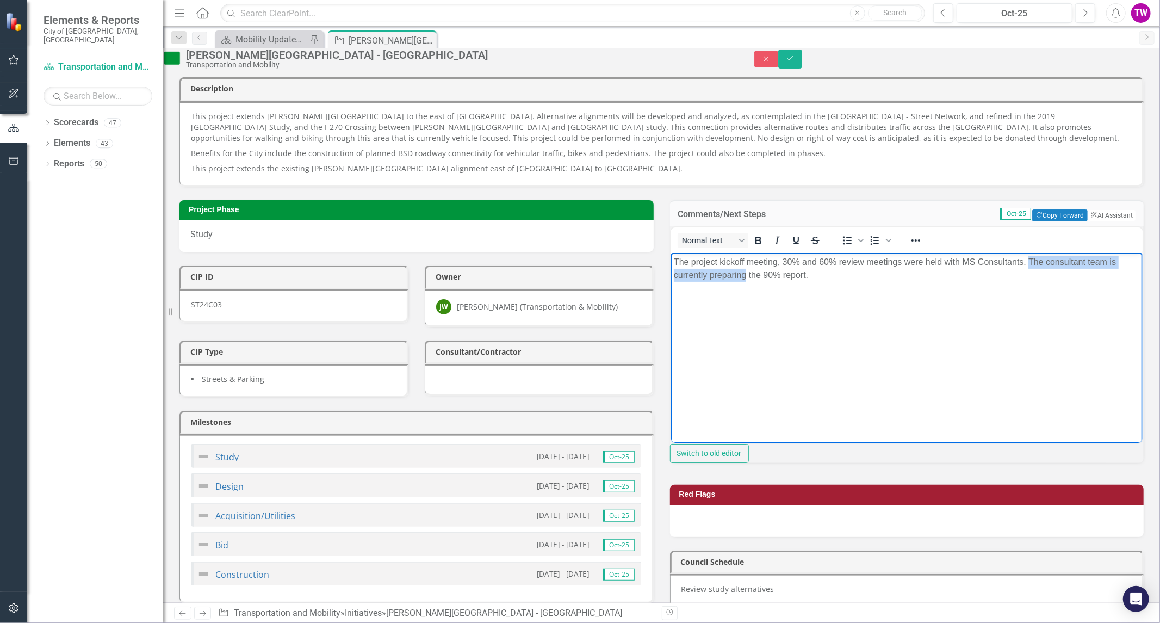
drag, startPoint x: 1029, startPoint y: 260, endPoint x: 753, endPoint y: 283, distance: 276.2
click at [753, 283] on body "The project kickoff meeting, 30% and 60% review meetings were held with MS Cons…" at bounding box center [907, 334] width 472 height 163
click at [802, 58] on button "Save" at bounding box center [790, 59] width 24 height 19
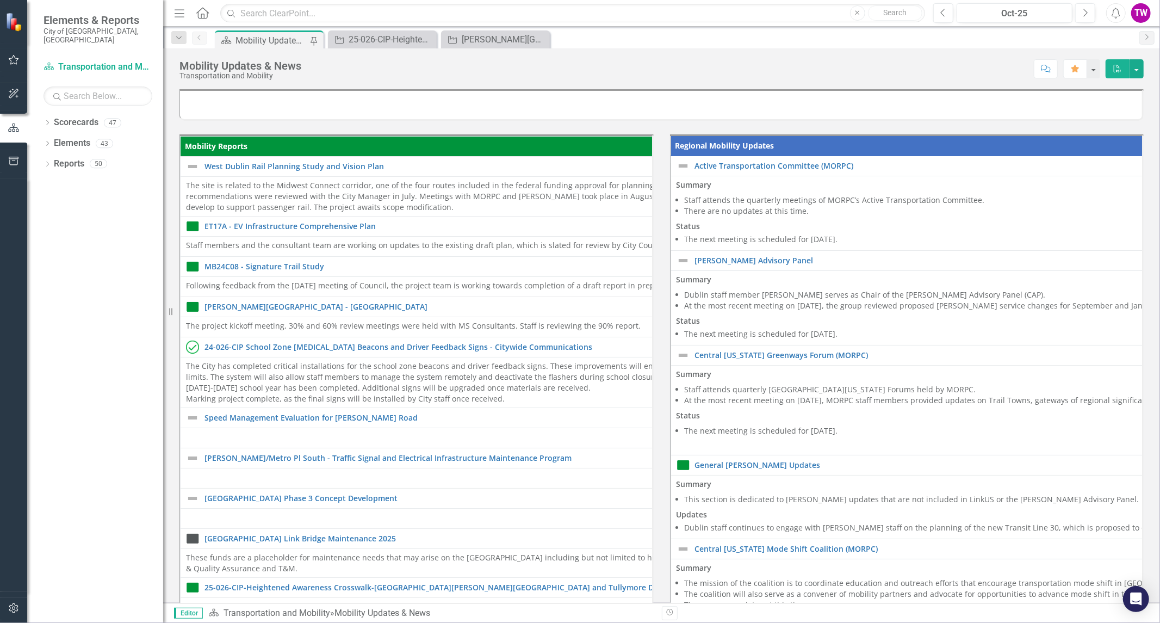
scroll to position [20, 0]
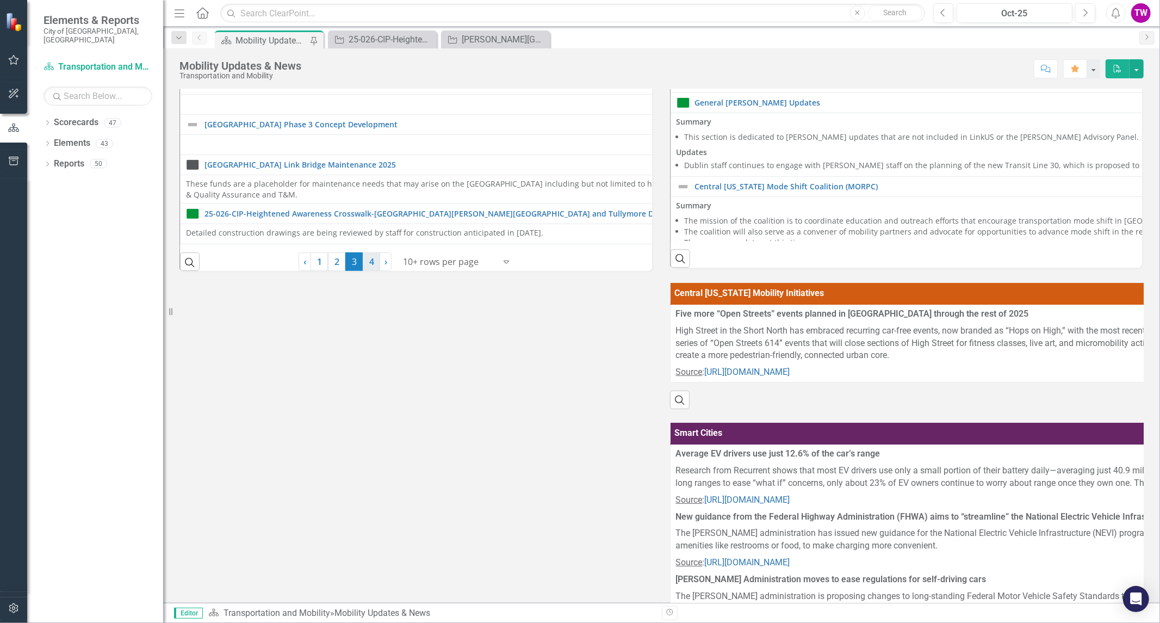
click at [369, 264] on link "4" at bounding box center [371, 261] width 17 height 18
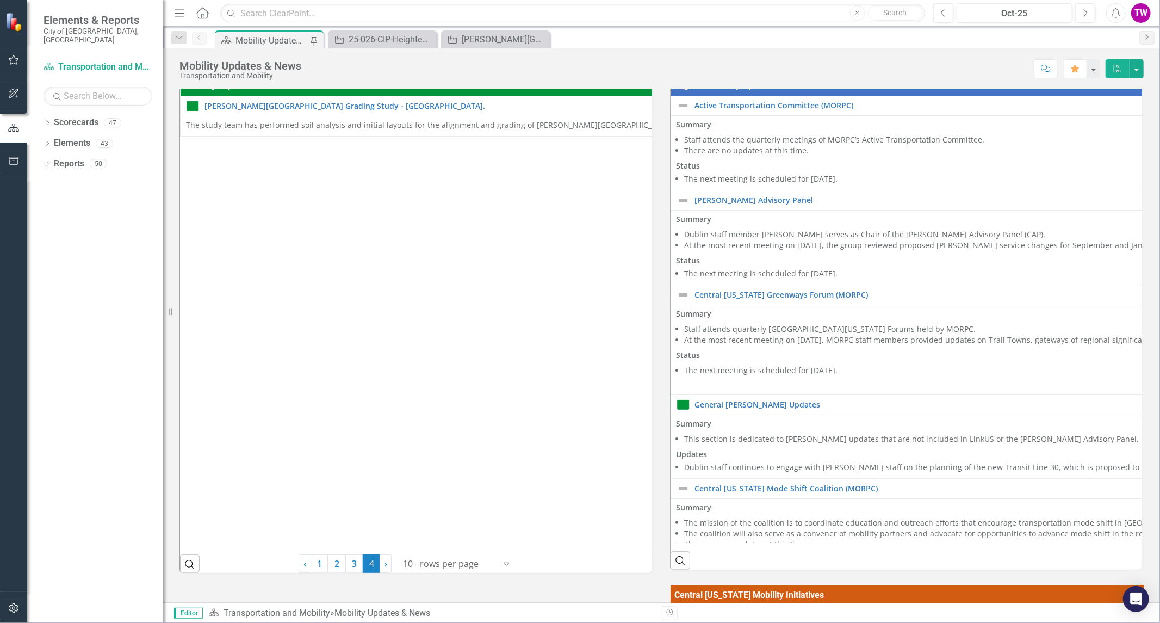
scroll to position [0, 0]
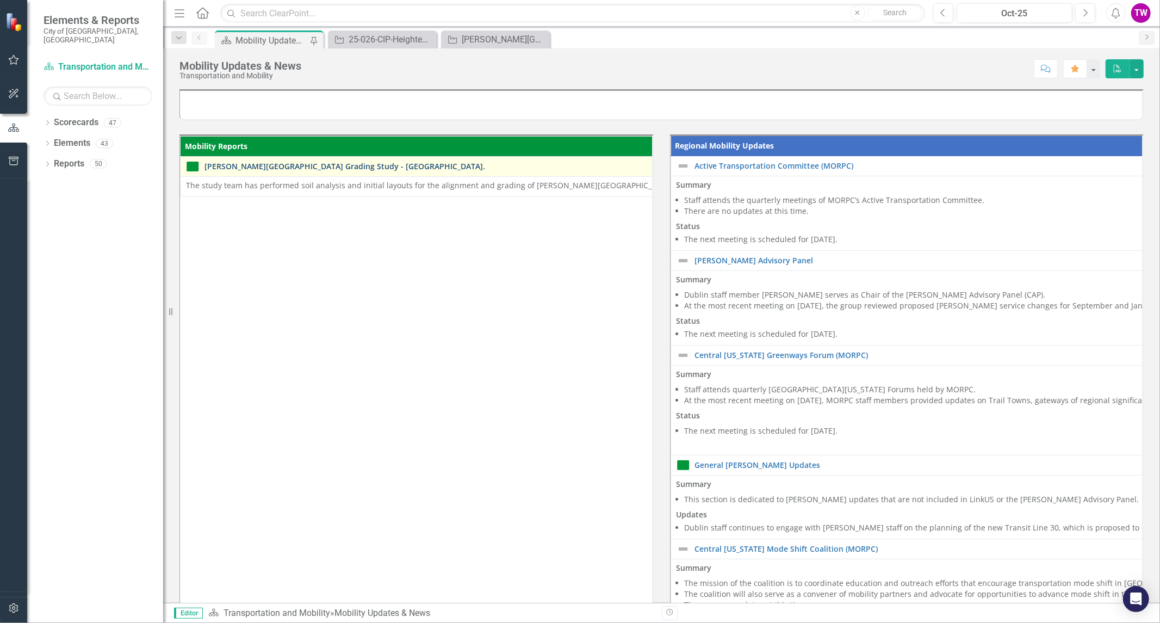
click at [332, 165] on link "[PERSON_NAME][GEOGRAPHIC_DATA] Grading Study - [GEOGRAPHIC_DATA]." at bounding box center [671, 166] width 933 height 8
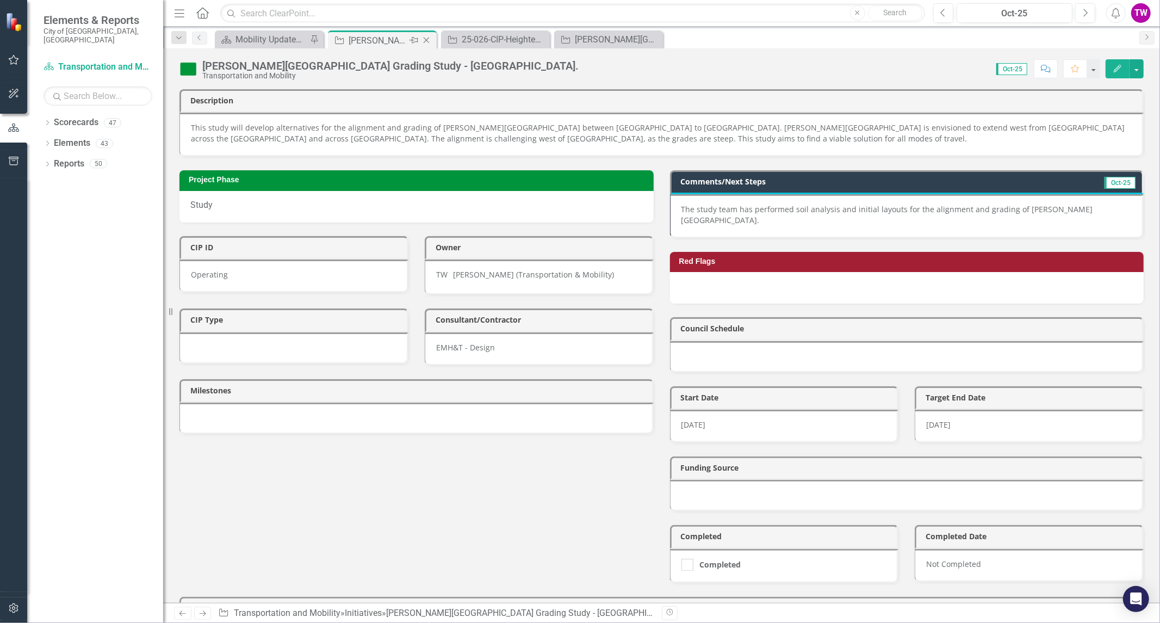
click at [428, 40] on icon "Close" at bounding box center [426, 40] width 11 height 9
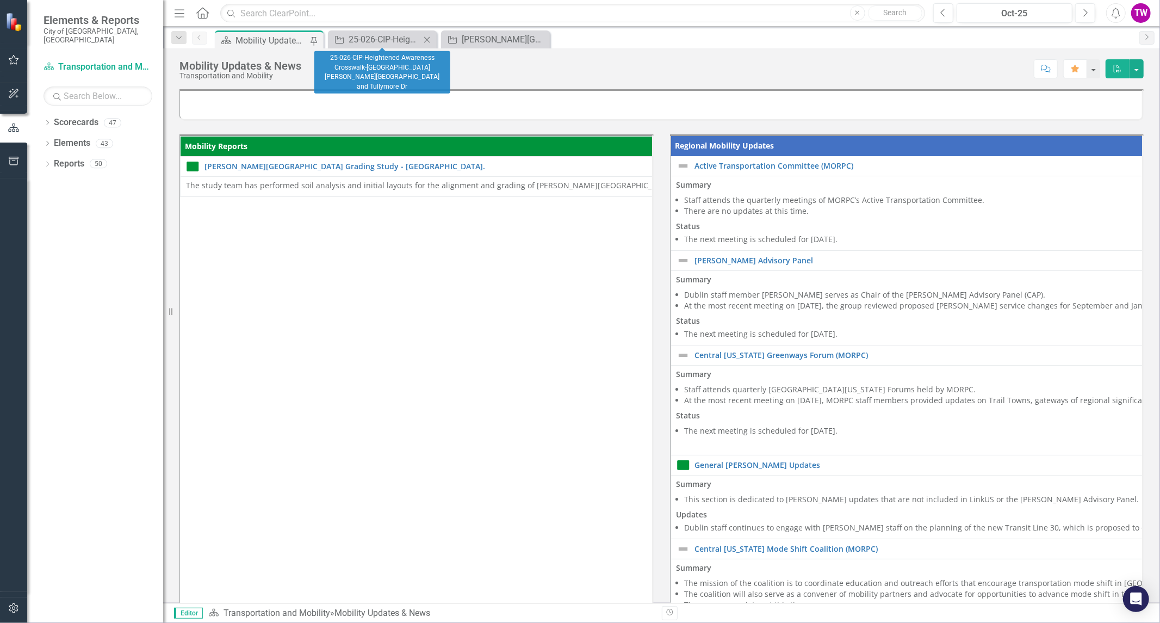
click at [428, 40] on icon at bounding box center [427, 39] width 6 height 6
